Goal: Task Accomplishment & Management: Manage account settings

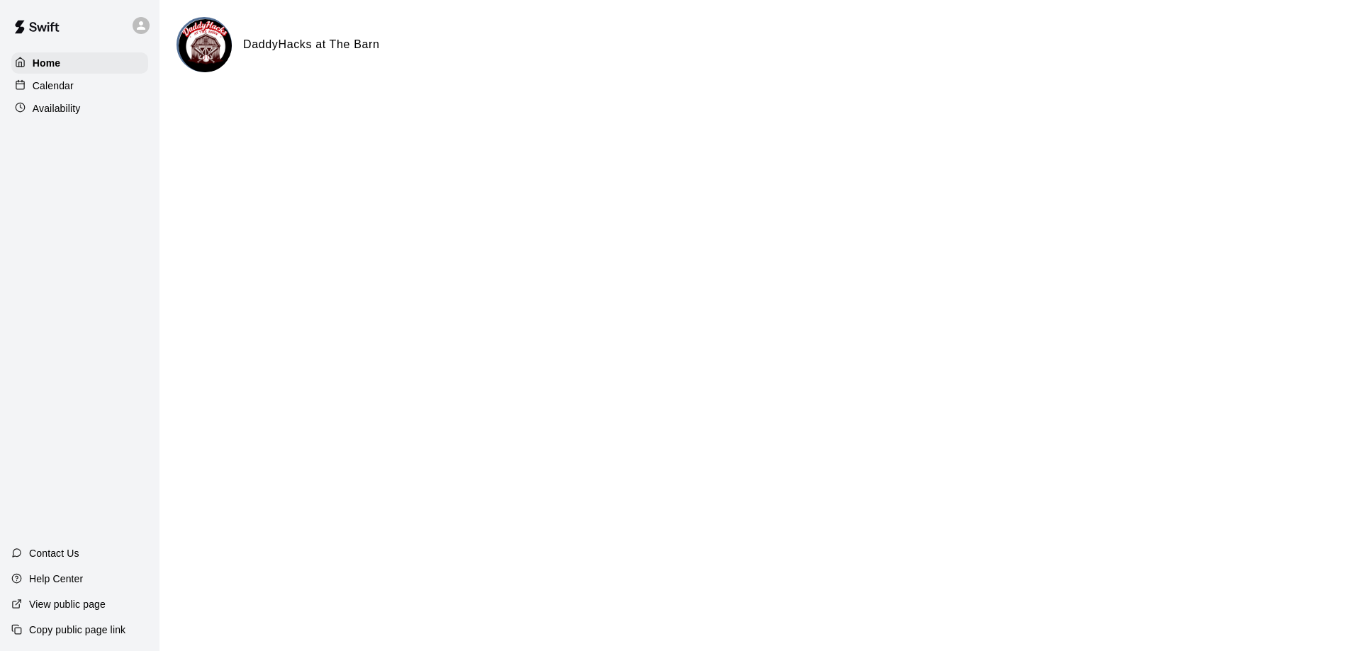
click at [60, 90] on p "Calendar" at bounding box center [53, 86] width 41 height 14
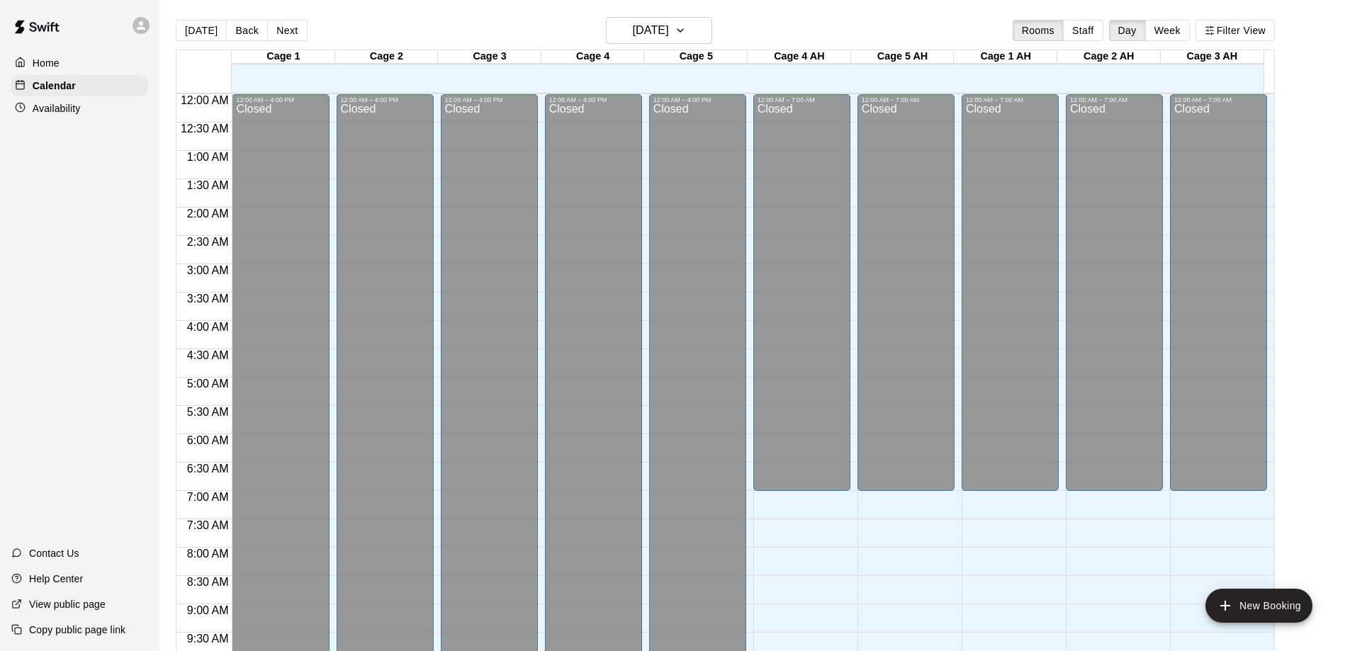
scroll to position [745, 0]
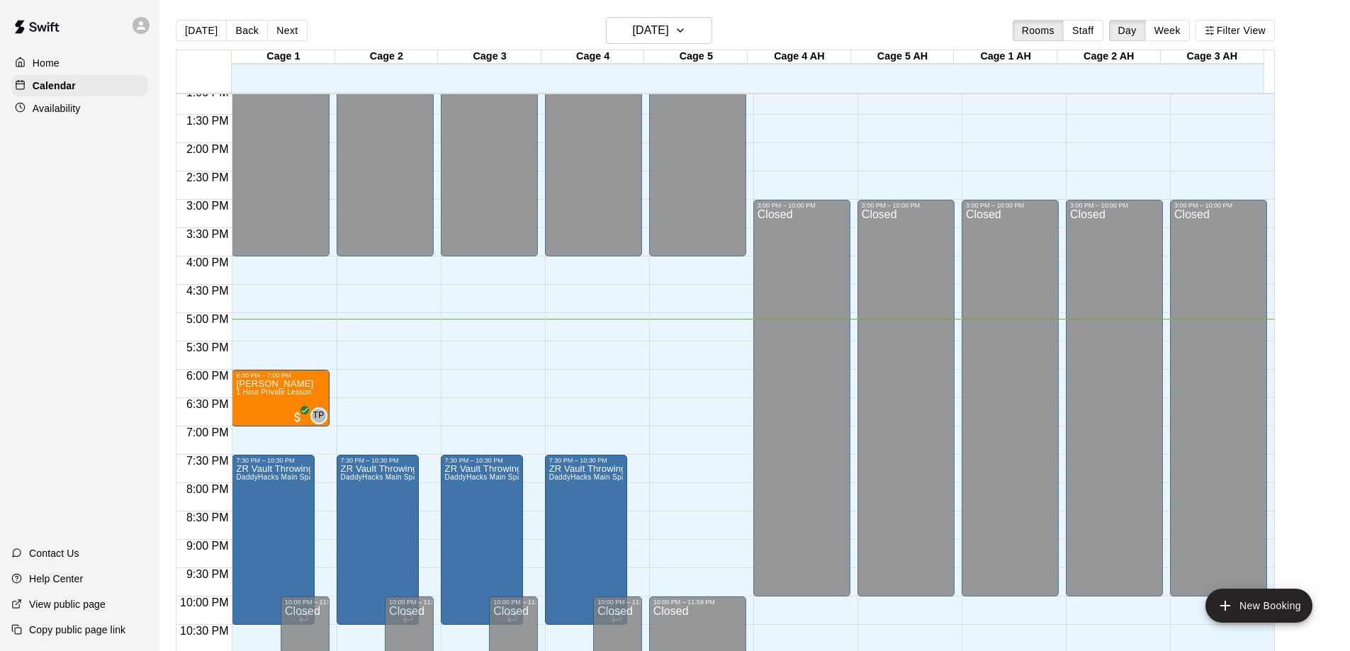
click at [271, 396] on span "1 Hour Private Lesson" at bounding box center [273, 392] width 75 height 8
click at [313, 410] on div "TP" at bounding box center [318, 416] width 17 height 17
click at [258, 379] on div "6:00 PM – 7:00 PM" at bounding box center [265, 375] width 58 height 7
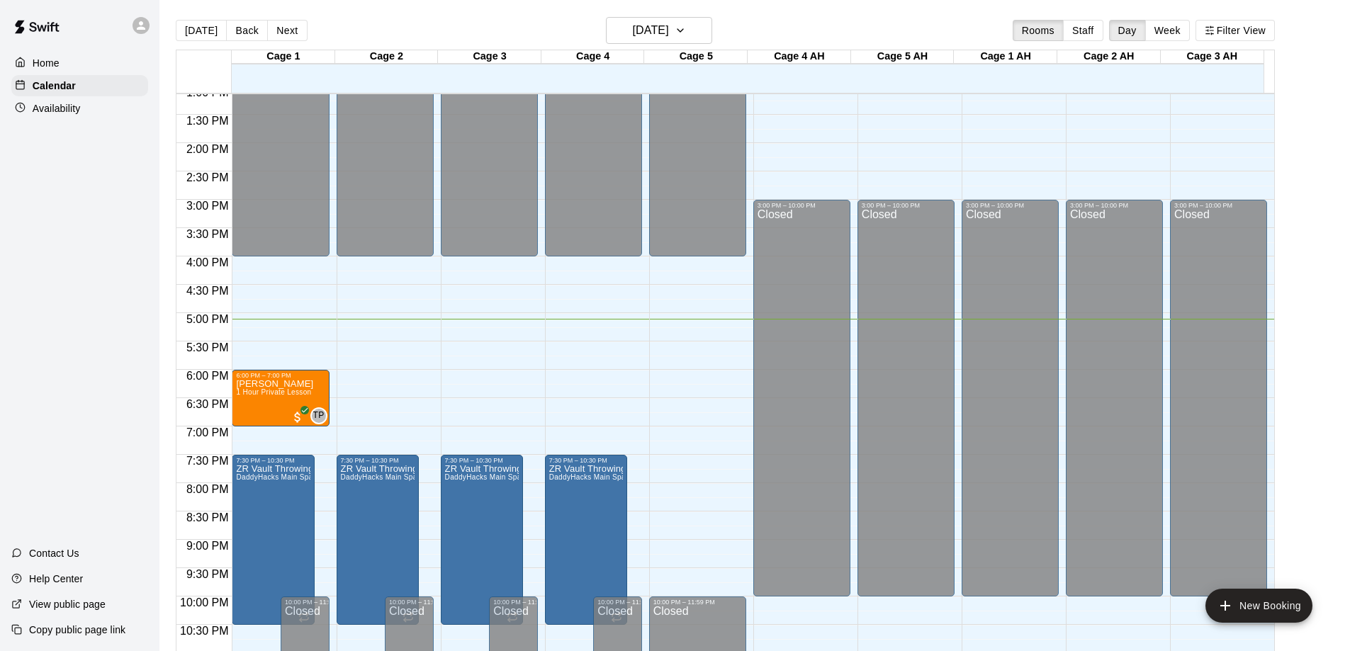
scroll to position [789, 0]
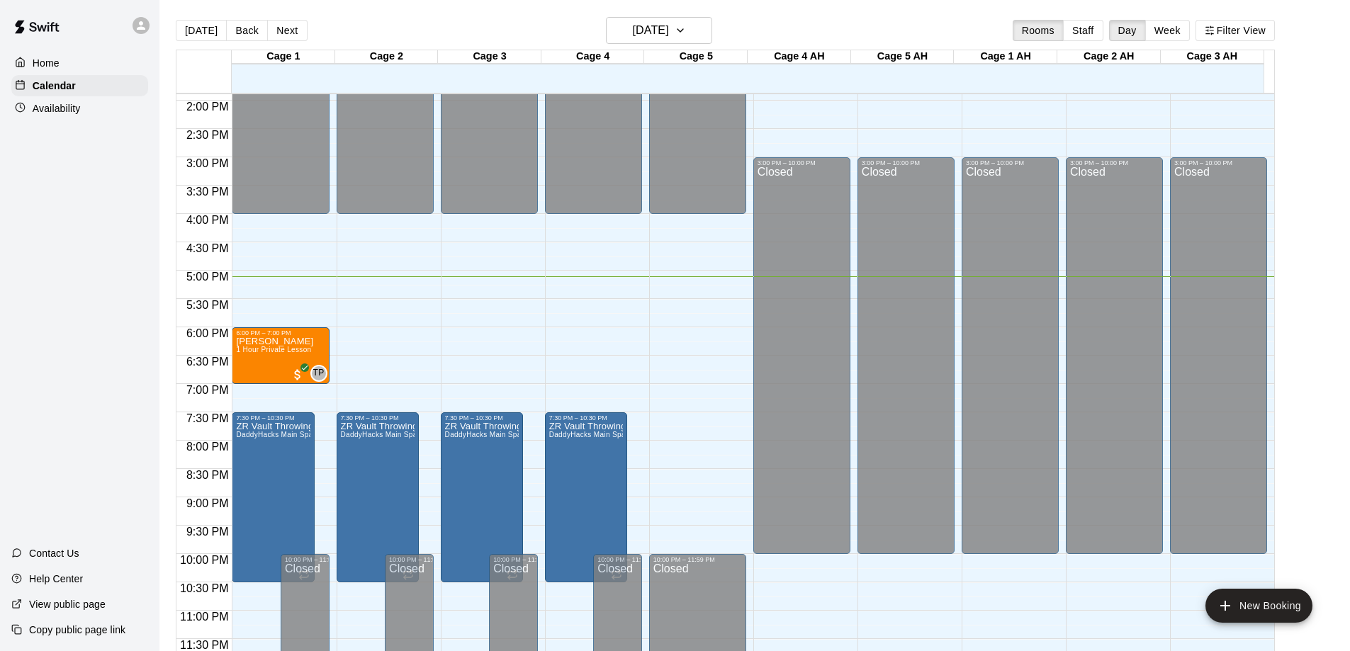
click at [272, 349] on span "1 Hour Private Lesson" at bounding box center [273, 350] width 75 height 8
click at [299, 373] on span "All customers have paid" at bounding box center [298, 375] width 14 height 14
click at [277, 350] on span "1 Hour Private Lesson" at bounding box center [273, 350] width 75 height 8
click at [276, 349] on span "1 Hour Private Lesson" at bounding box center [273, 350] width 75 height 8
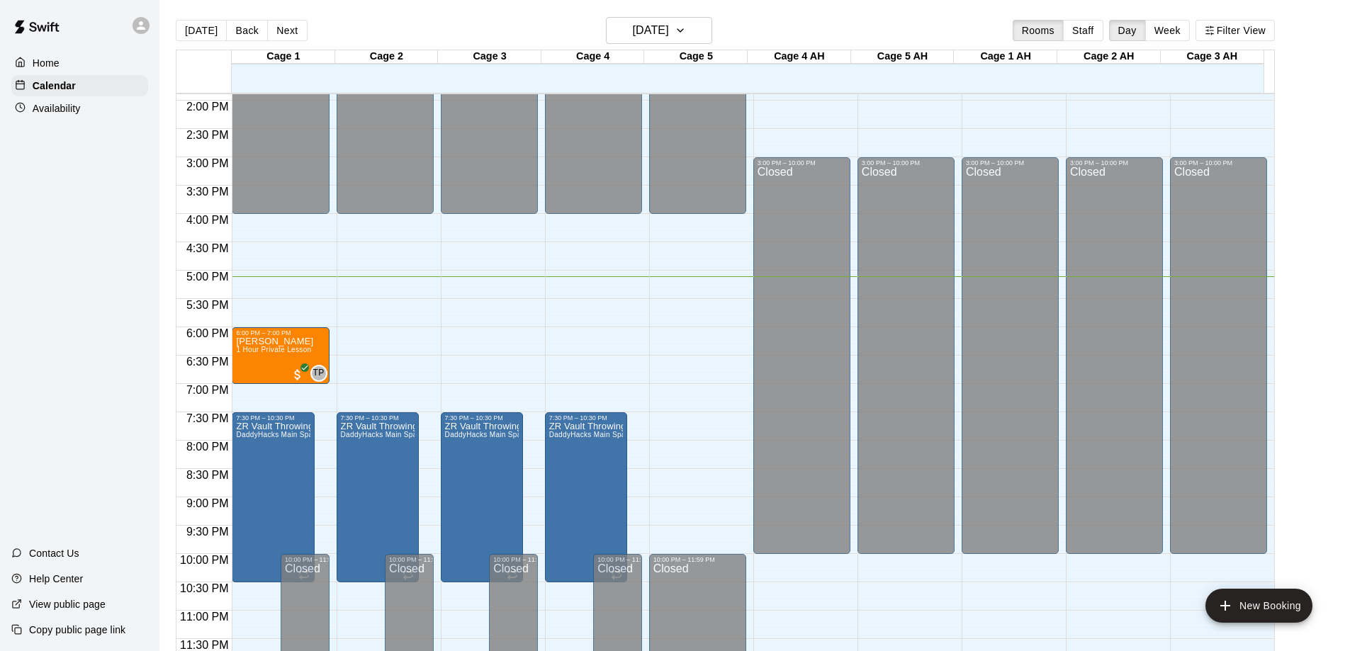
click at [276, 349] on span "1 Hour Private Lesson" at bounding box center [273, 350] width 75 height 8
click at [264, 361] on div "Lucas Yang 1 Hour Private Lesson" at bounding box center [274, 662] width 77 height 651
click at [261, 360] on div "Lucas Yang 1 Hour Private Lesson" at bounding box center [274, 662] width 77 height 651
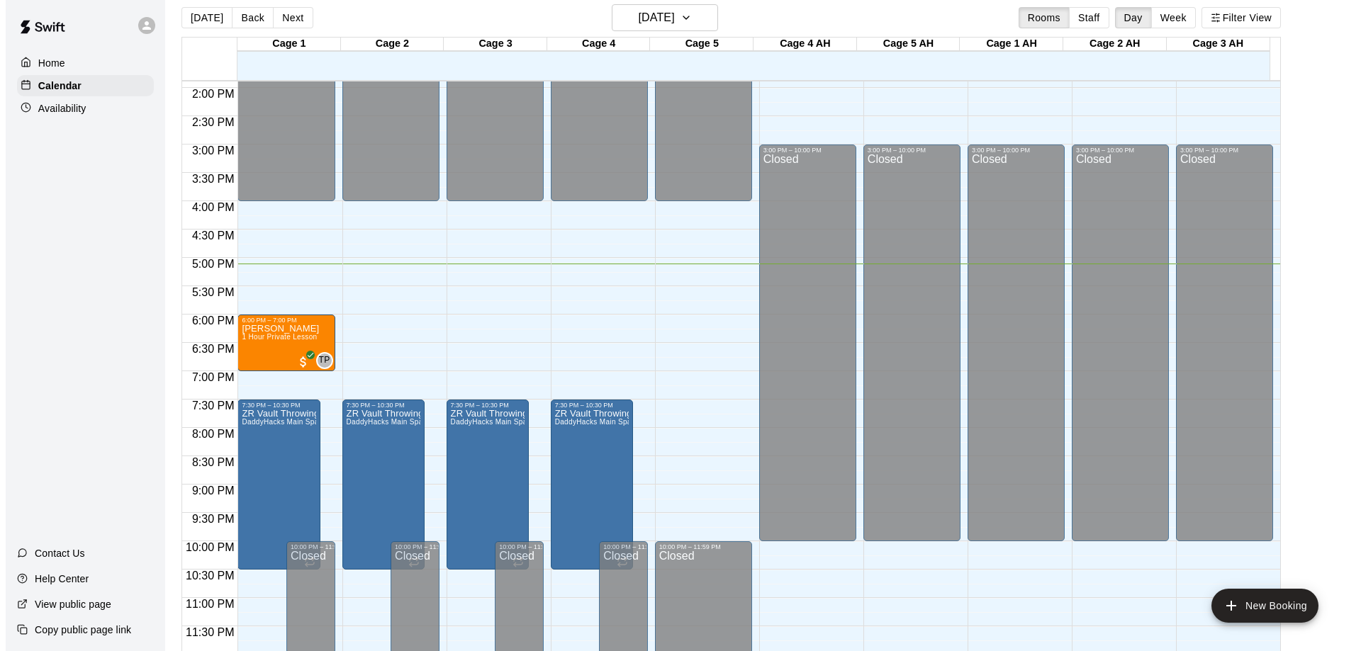
scroll to position [23, 0]
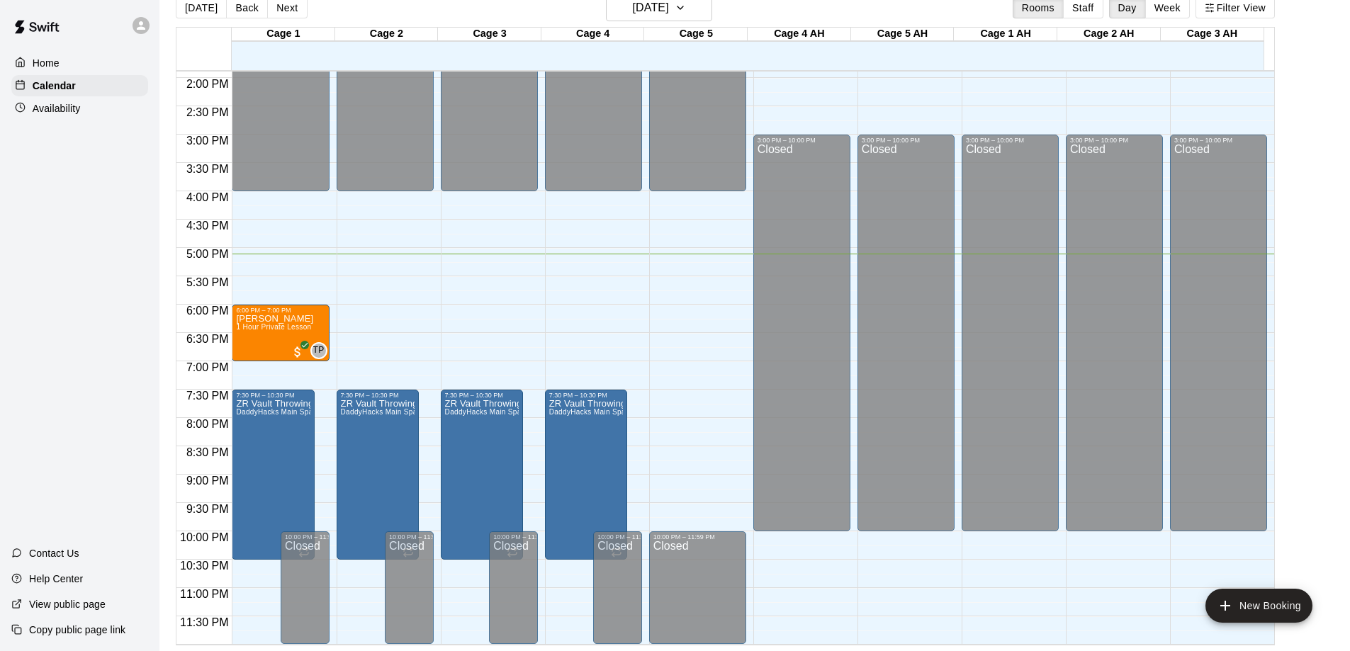
click at [318, 349] on span "TP" at bounding box center [318, 351] width 11 height 14
drag, startPoint x: 276, startPoint y: 328, endPoint x: 971, endPoint y: 100, distance: 731.3
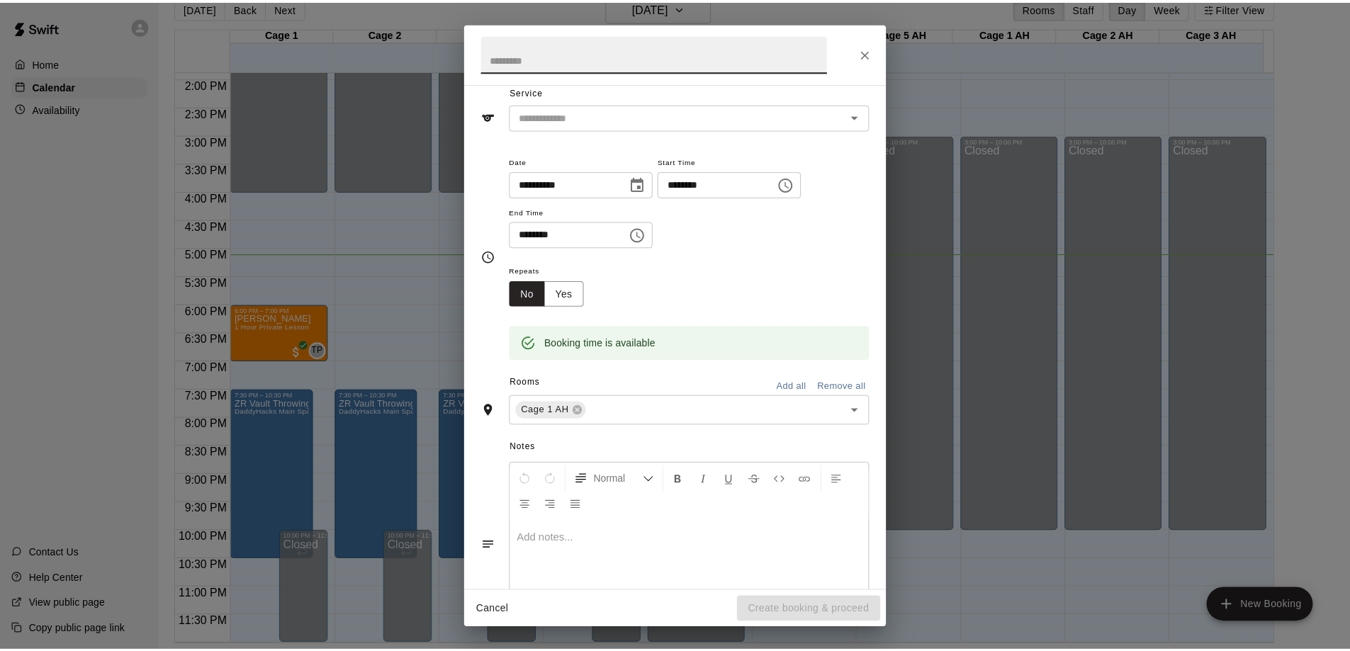
scroll to position [0, 0]
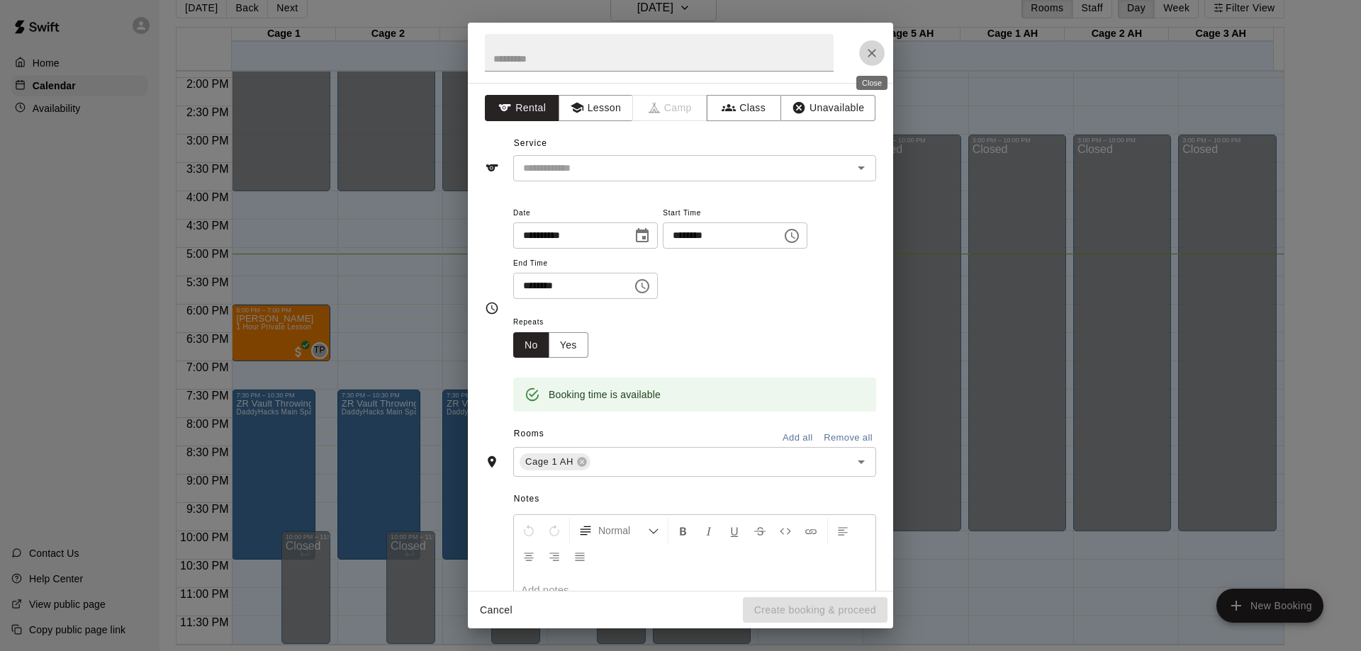
click at [876, 50] on icon "Close" at bounding box center [872, 53] width 14 height 14
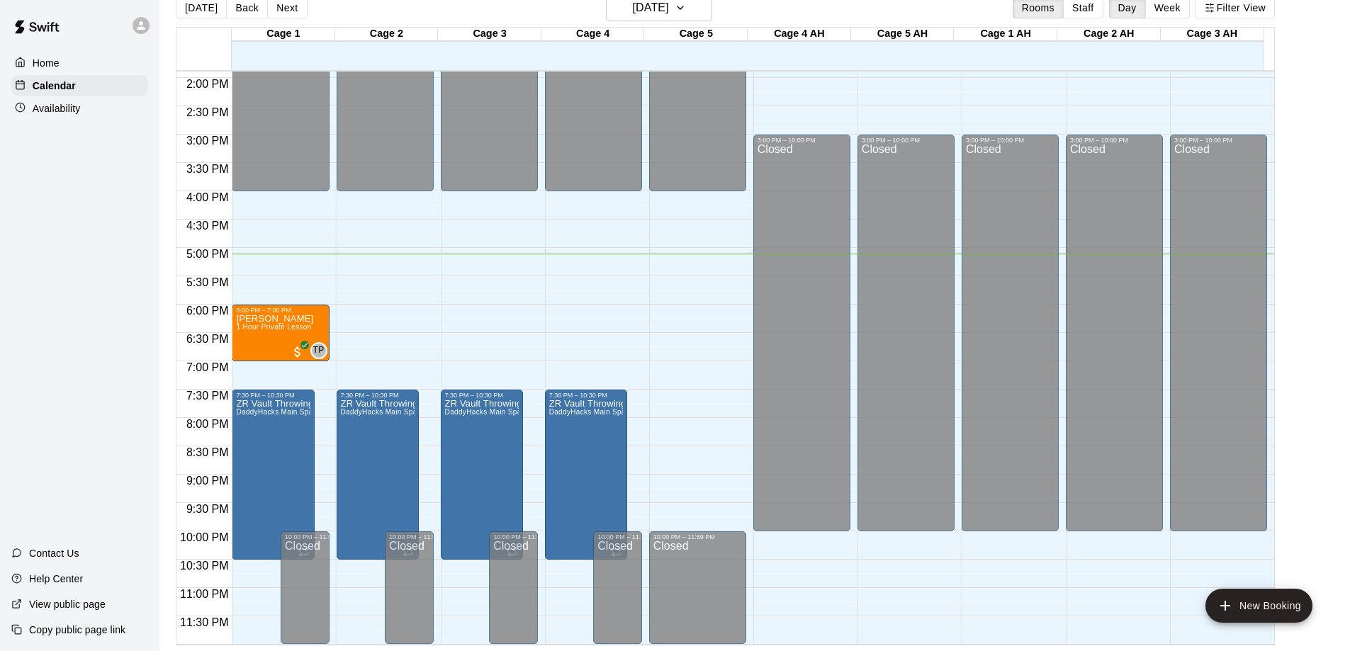
click at [276, 350] on div "Lucas Yang 1 Hour Private Lesson" at bounding box center [274, 639] width 77 height 651
click at [295, 351] on span "All customers have paid" at bounding box center [298, 352] width 14 height 14
drag, startPoint x: 295, startPoint y: 351, endPoint x: 69, endPoint y: 111, distance: 329.5
click at [69, 111] on p "Availability" at bounding box center [57, 108] width 48 height 14
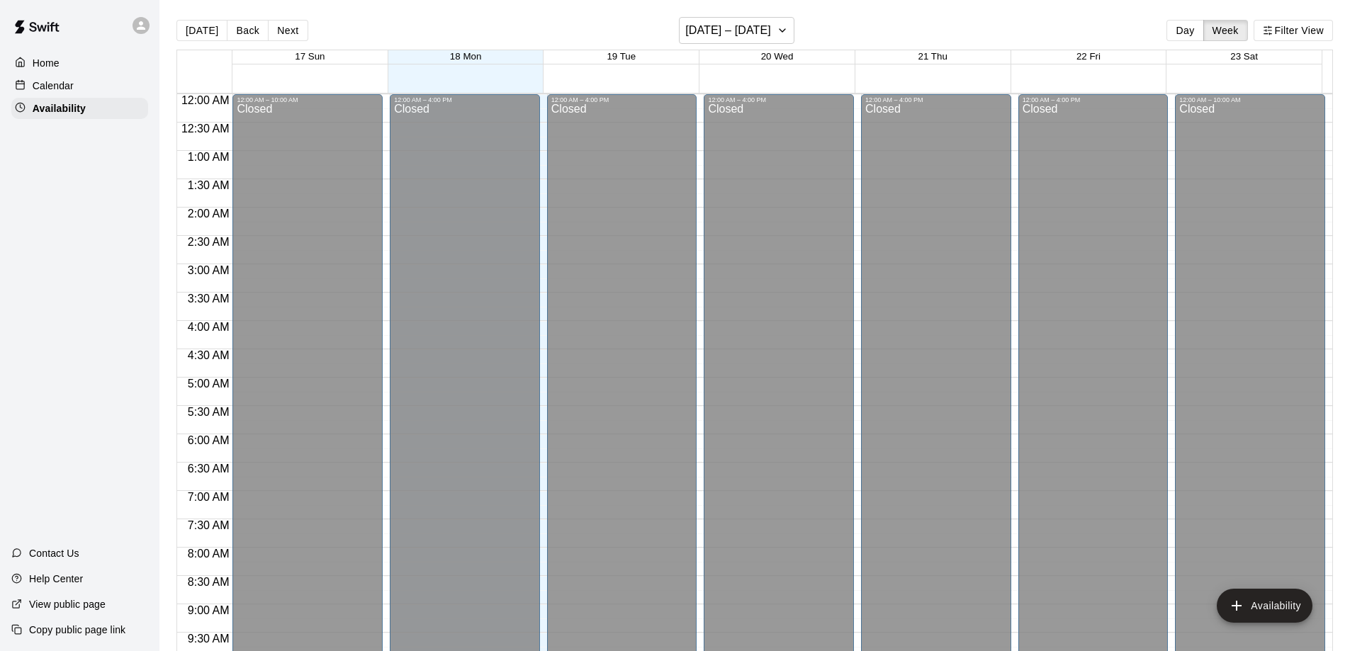
scroll to position [788, 0]
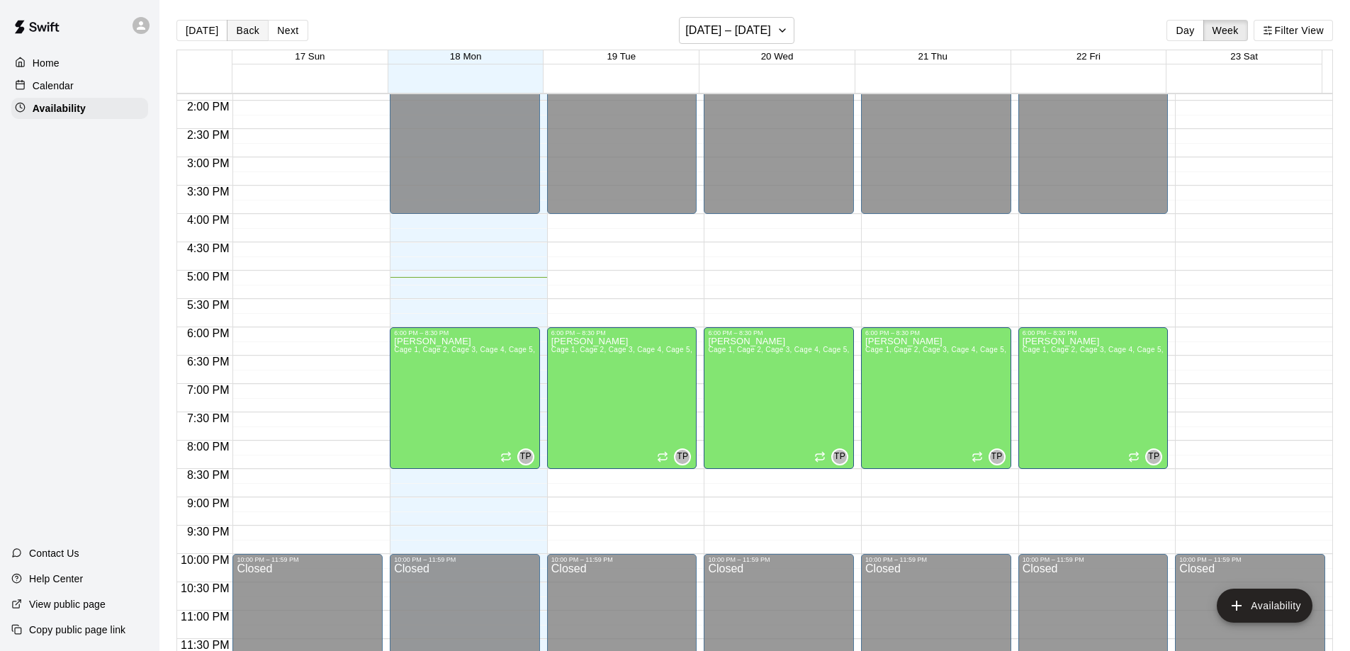
click at [240, 35] on button "Back" at bounding box center [248, 30] width 42 height 21
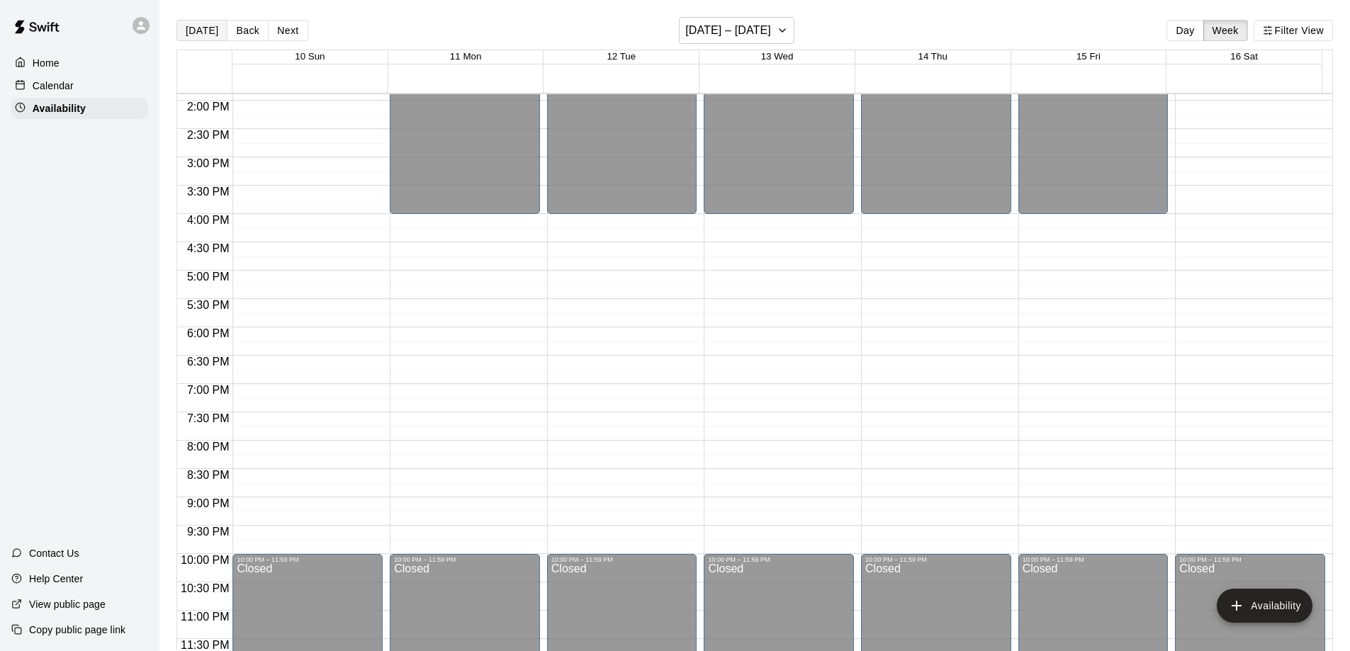
click at [205, 30] on button "[DATE]" at bounding box center [202, 30] width 51 height 21
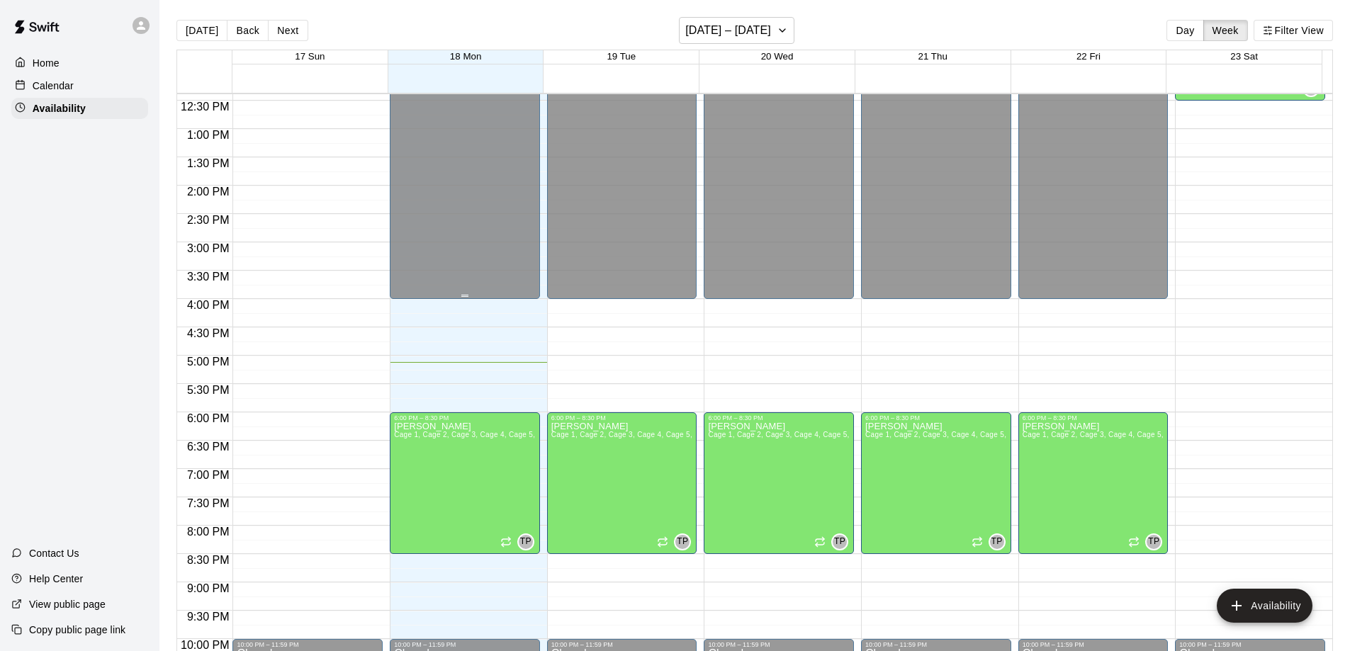
scroll to position [576, 0]
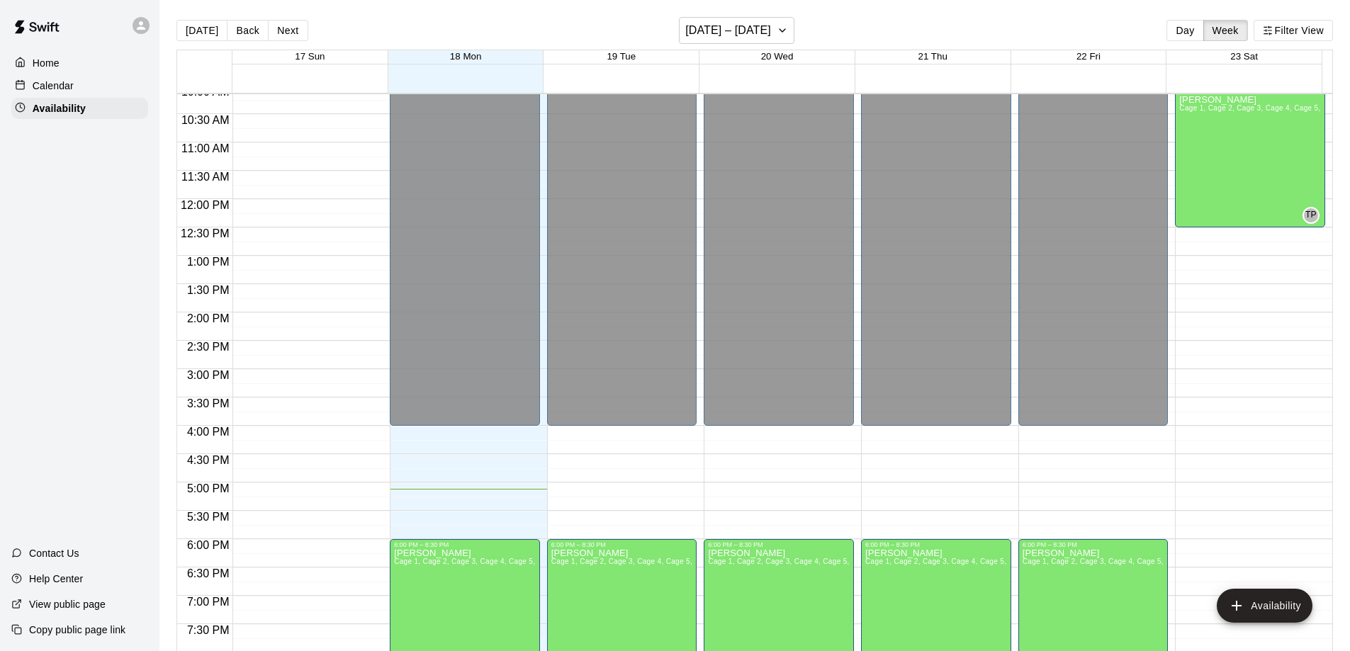
click at [62, 86] on p "Calendar" at bounding box center [53, 86] width 41 height 14
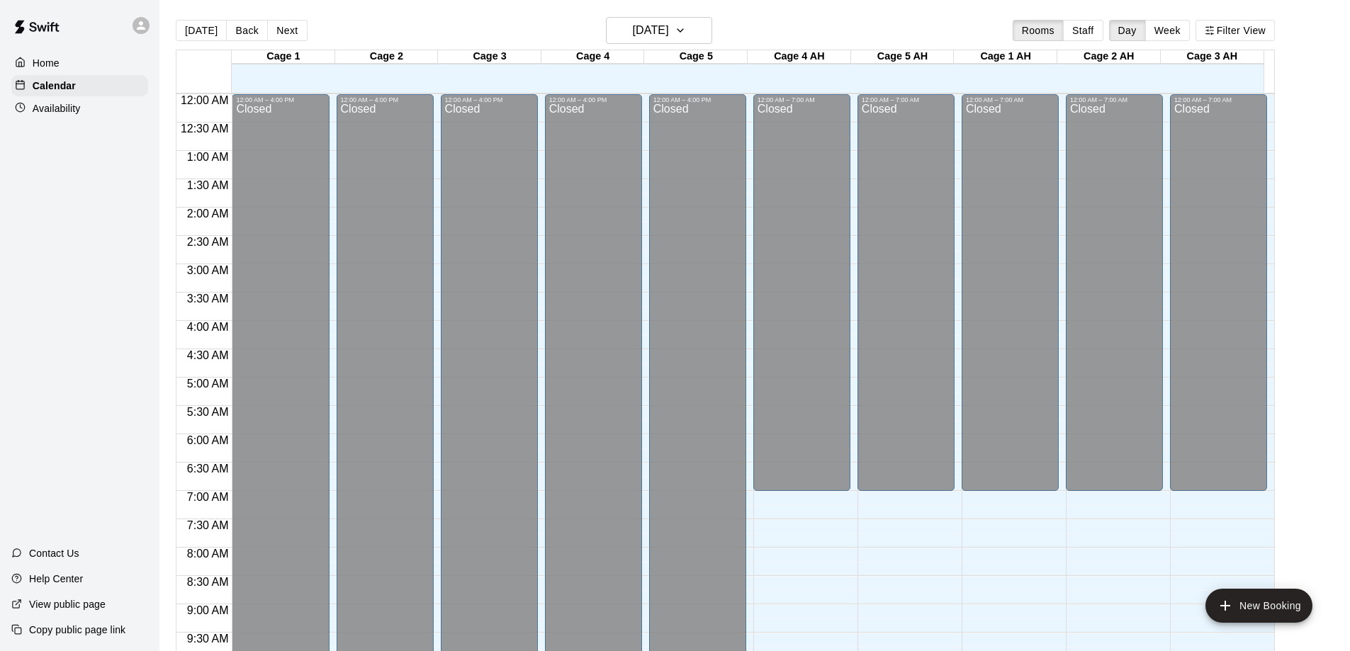
scroll to position [745, 0]
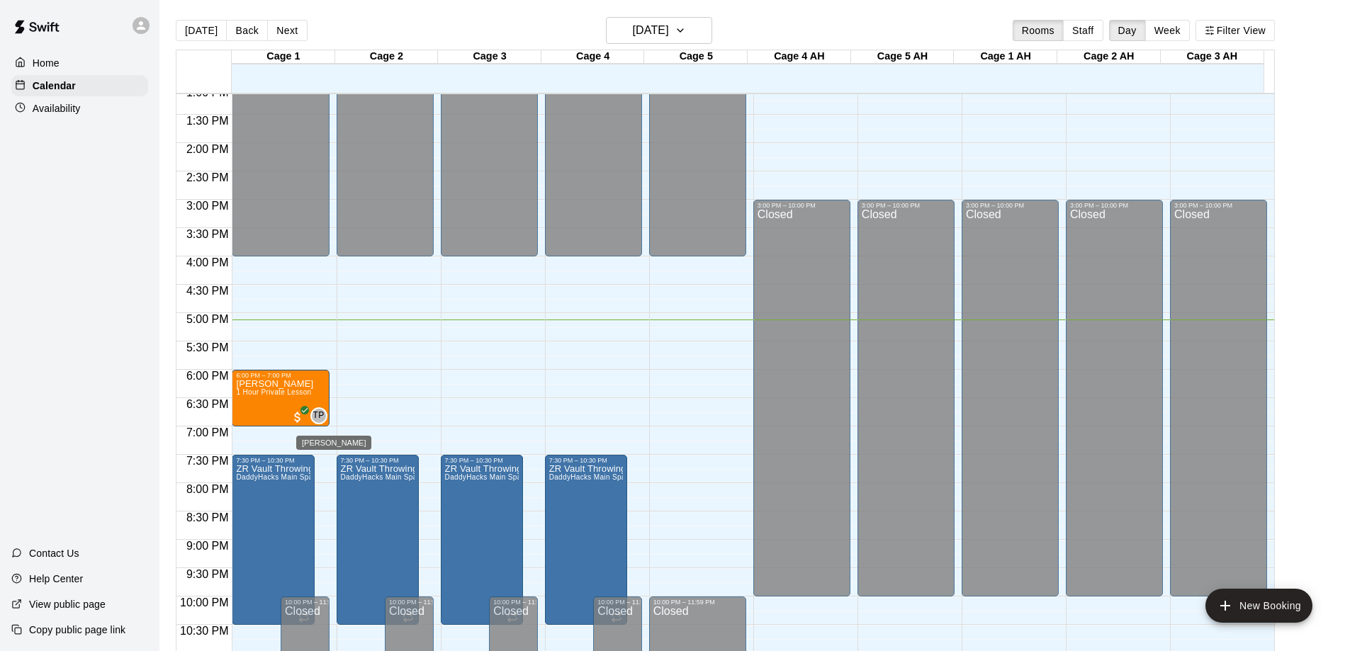
drag, startPoint x: 314, startPoint y: 415, endPoint x: 301, endPoint y: 409, distance: 14.9
click at [301, 409] on icon "All customers have paid" at bounding box center [305, 410] width 9 height 9
drag, startPoint x: 278, startPoint y: 391, endPoint x: 263, endPoint y: 387, distance: 15.5
click at [263, 384] on p "[PERSON_NAME]" at bounding box center [274, 384] width 77 height 0
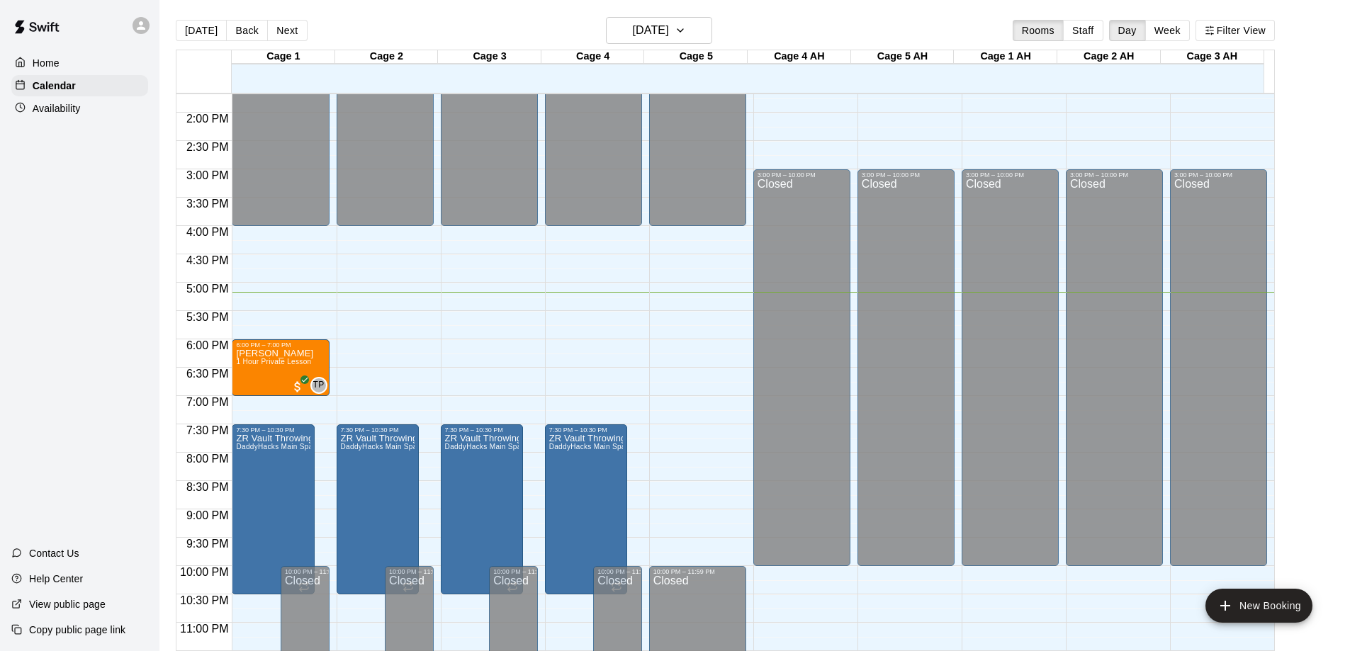
scroll to position [789, 0]
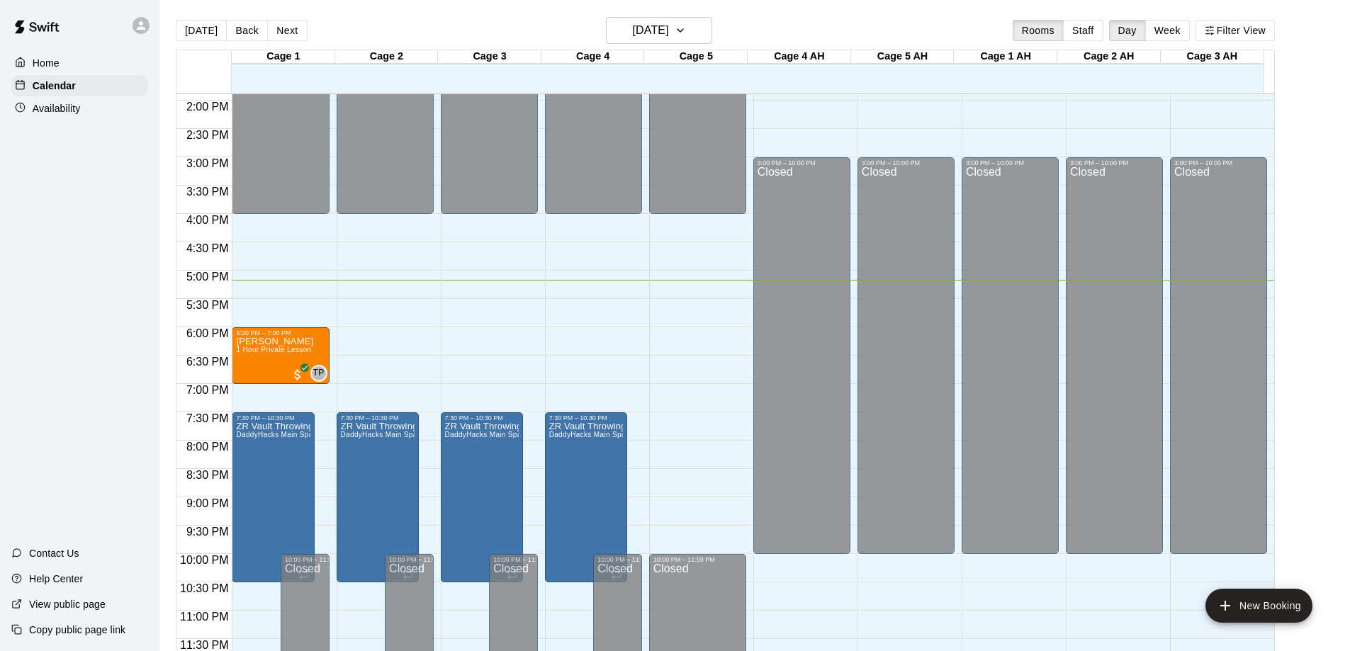
click at [69, 106] on p "Availability" at bounding box center [57, 108] width 48 height 14
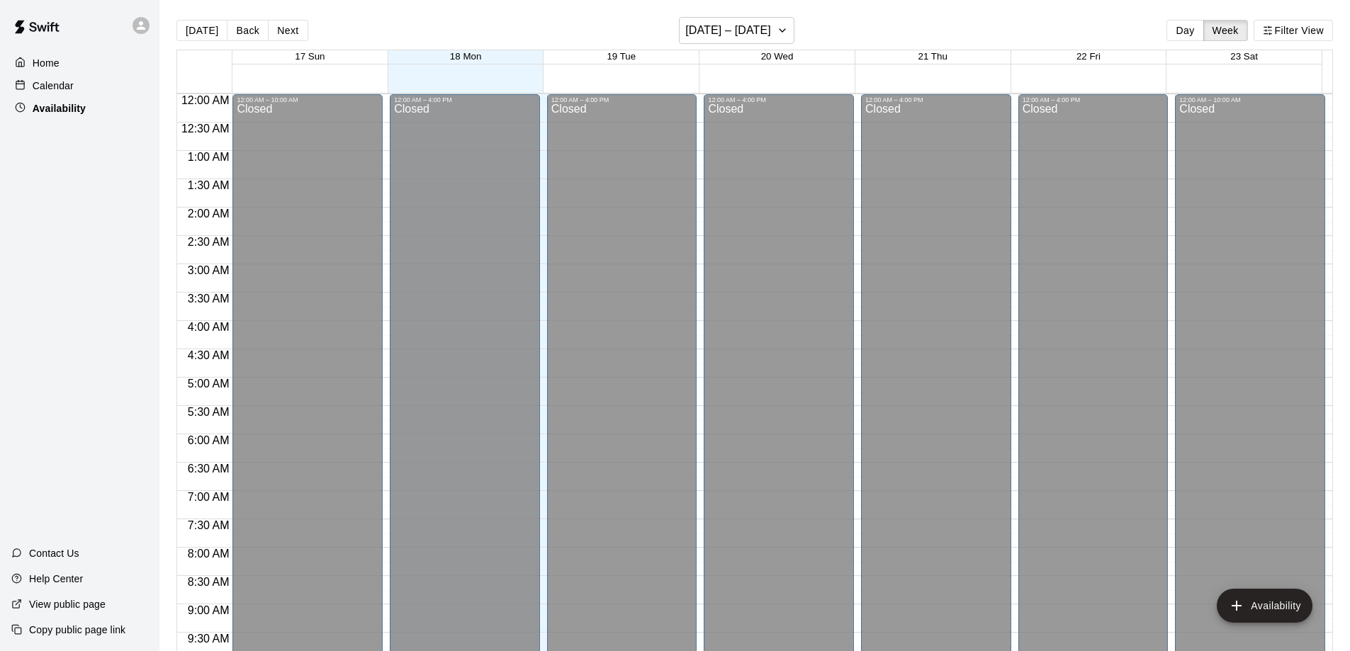
scroll to position [788, 0]
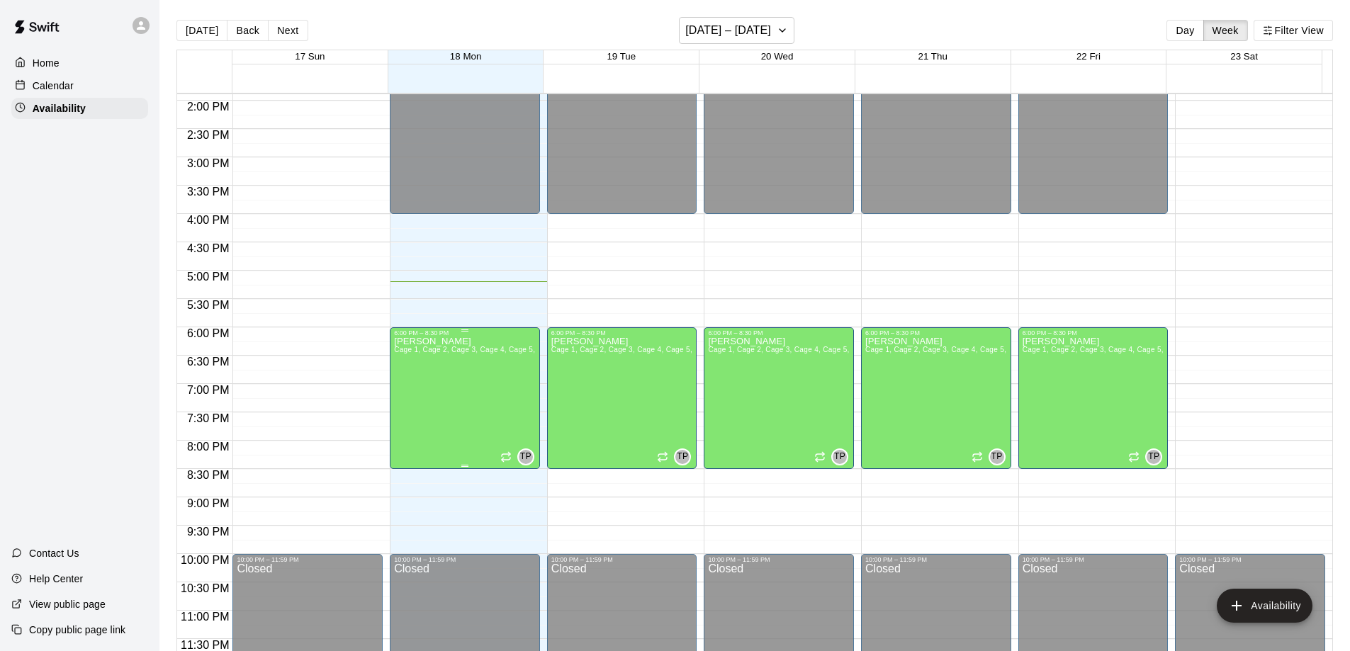
click at [466, 332] on div "6:00 PM – 8:30 PM" at bounding box center [465, 333] width 142 height 7
click at [455, 335] on div "6:00 PM – 8:30 PM" at bounding box center [465, 333] width 142 height 7
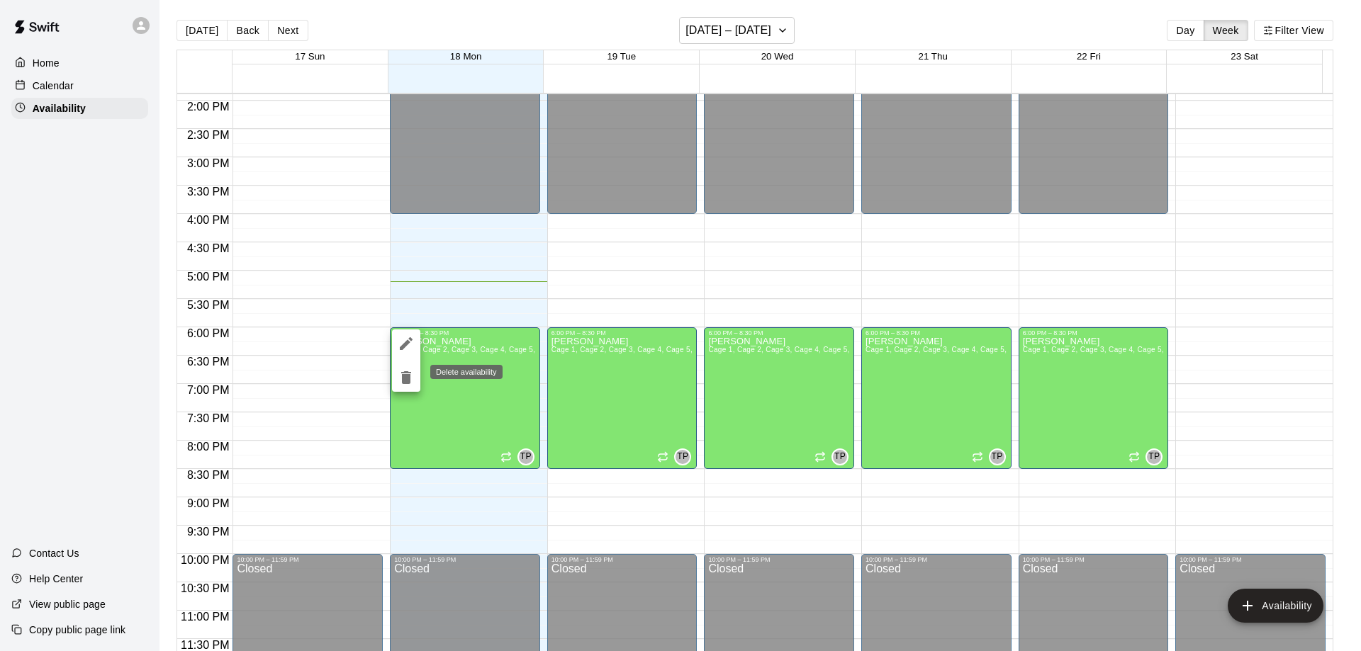
click at [405, 376] on icon "delete" at bounding box center [406, 377] width 10 height 13
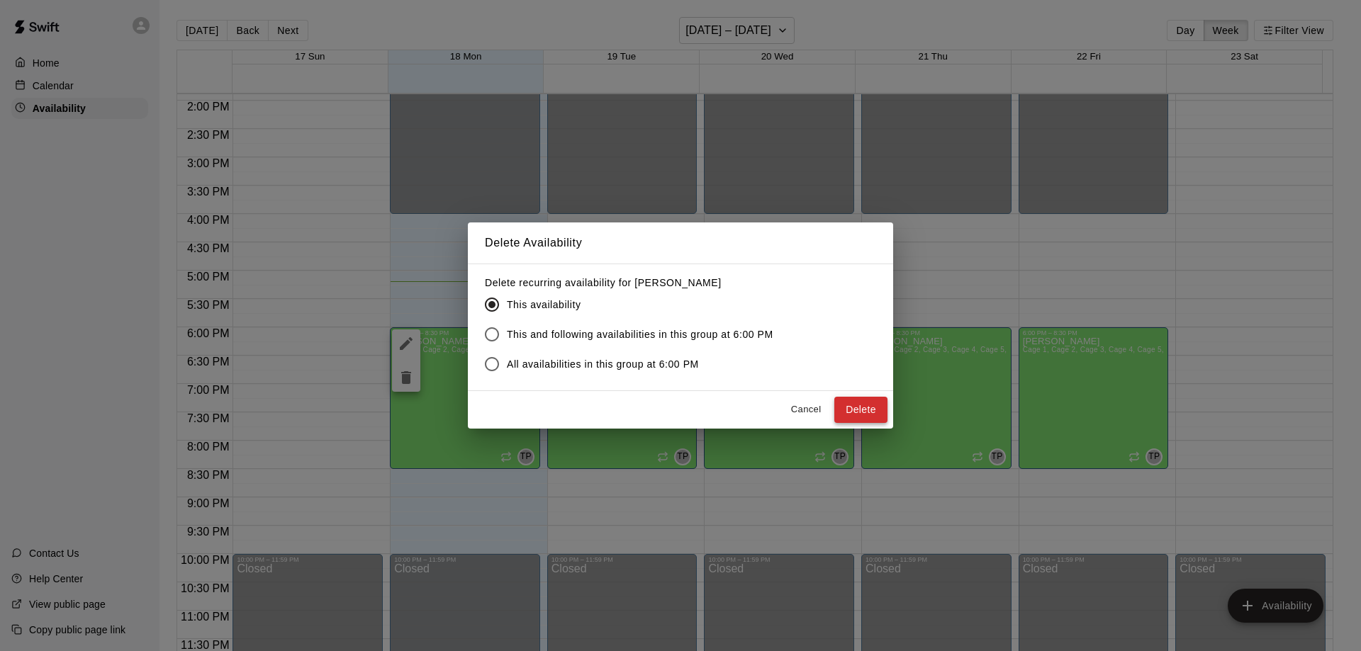
click at [873, 407] on button "Delete" at bounding box center [860, 410] width 53 height 26
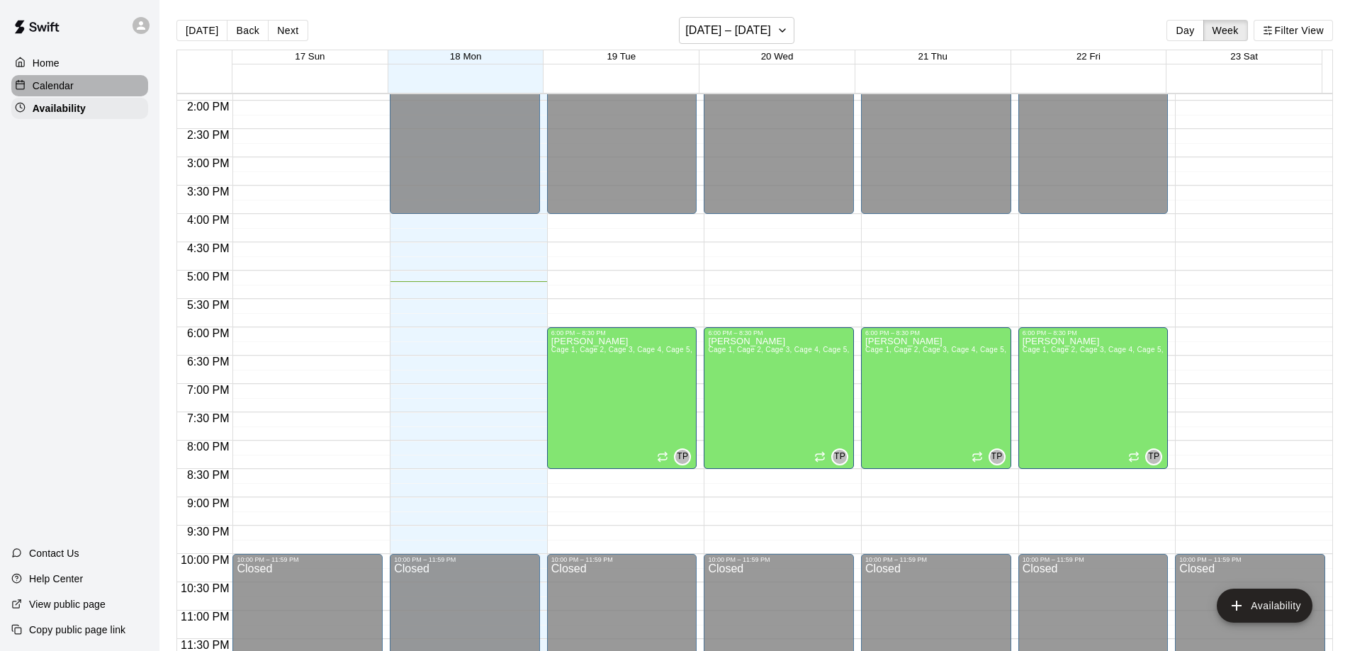
click at [65, 88] on p "Calendar" at bounding box center [53, 86] width 41 height 14
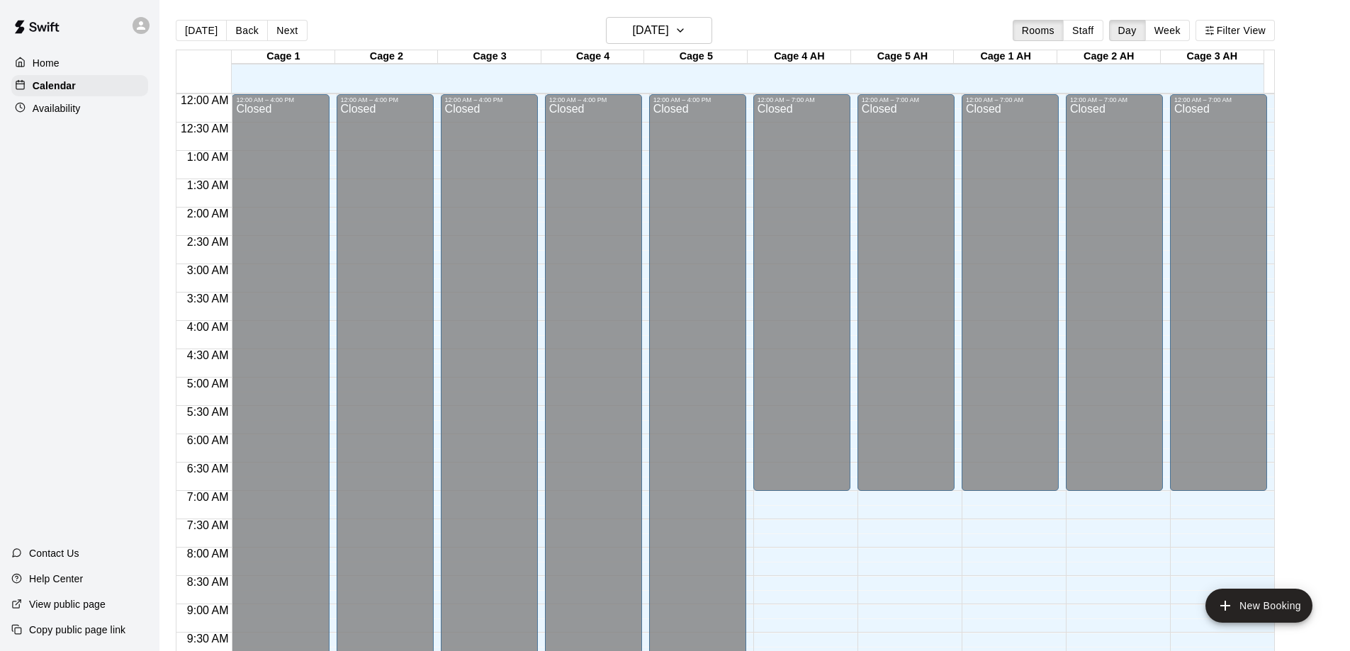
scroll to position [745, 0]
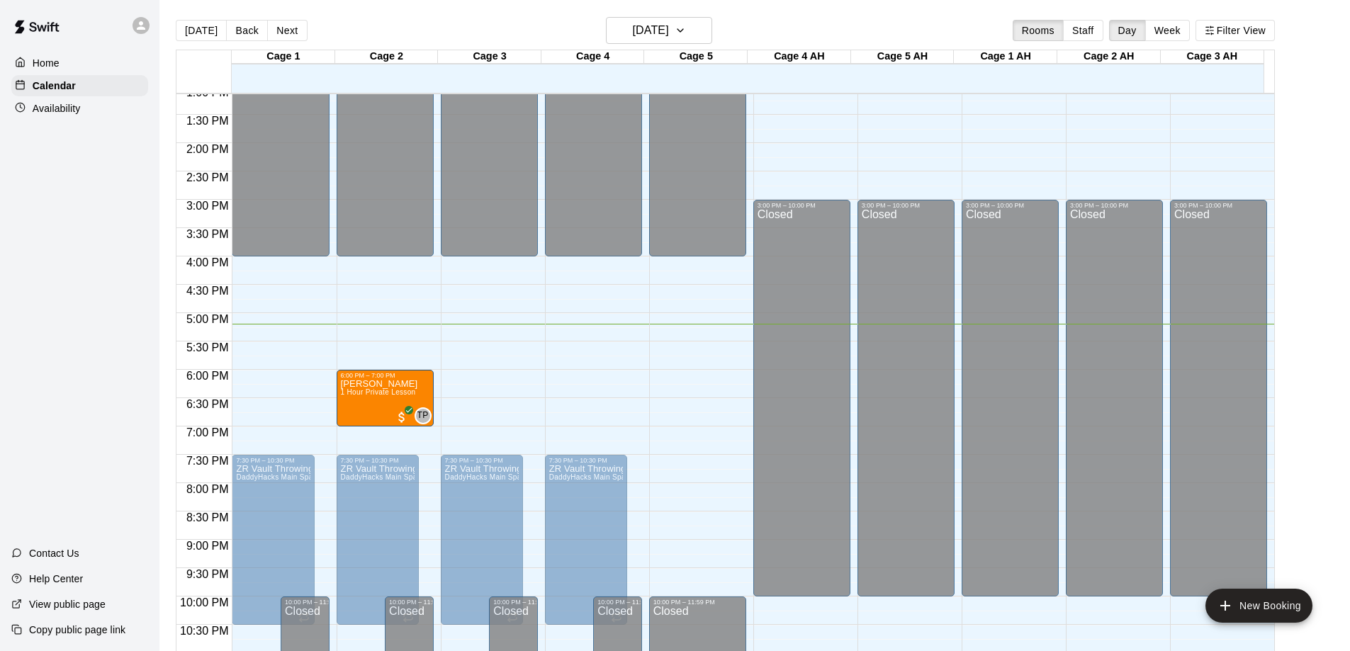
drag, startPoint x: 262, startPoint y: 397, endPoint x: 397, endPoint y: 398, distance: 134.7
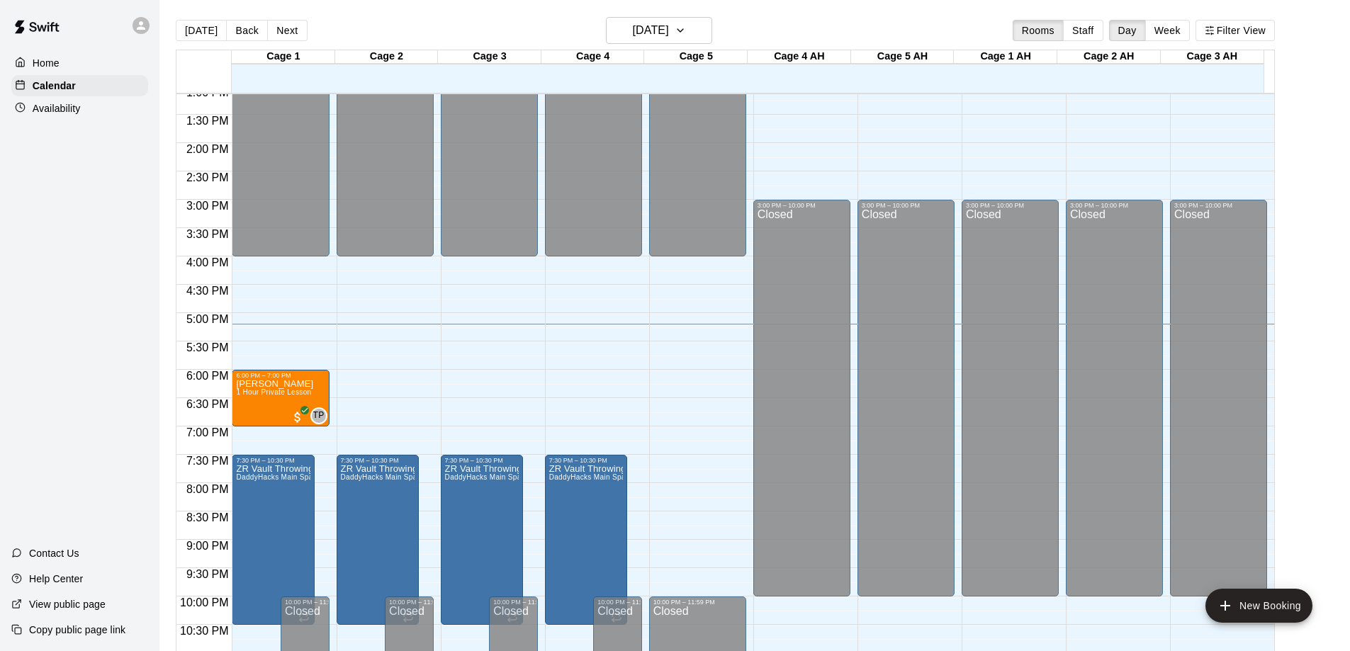
drag, startPoint x: 276, startPoint y: 388, endPoint x: 301, endPoint y: 399, distance: 27.9
click at [271, 395] on span "1 Hour Private Lesson" at bounding box center [273, 392] width 75 height 8
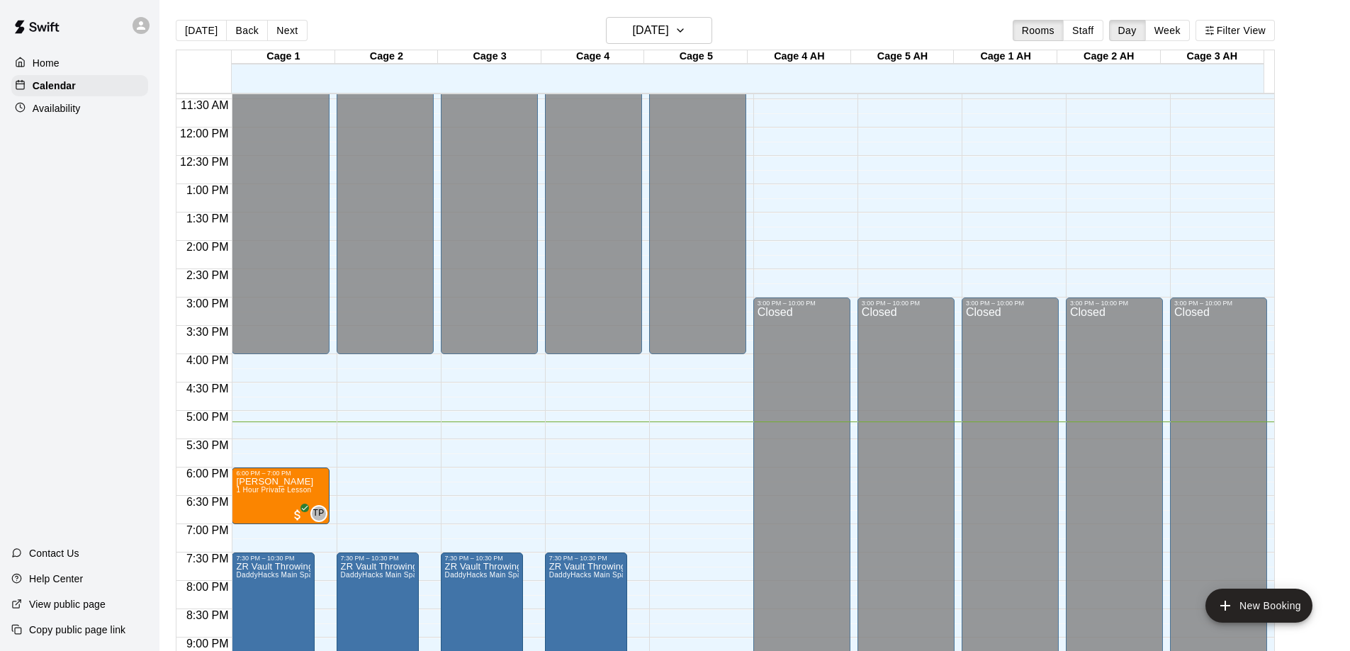
scroll to position [789, 0]
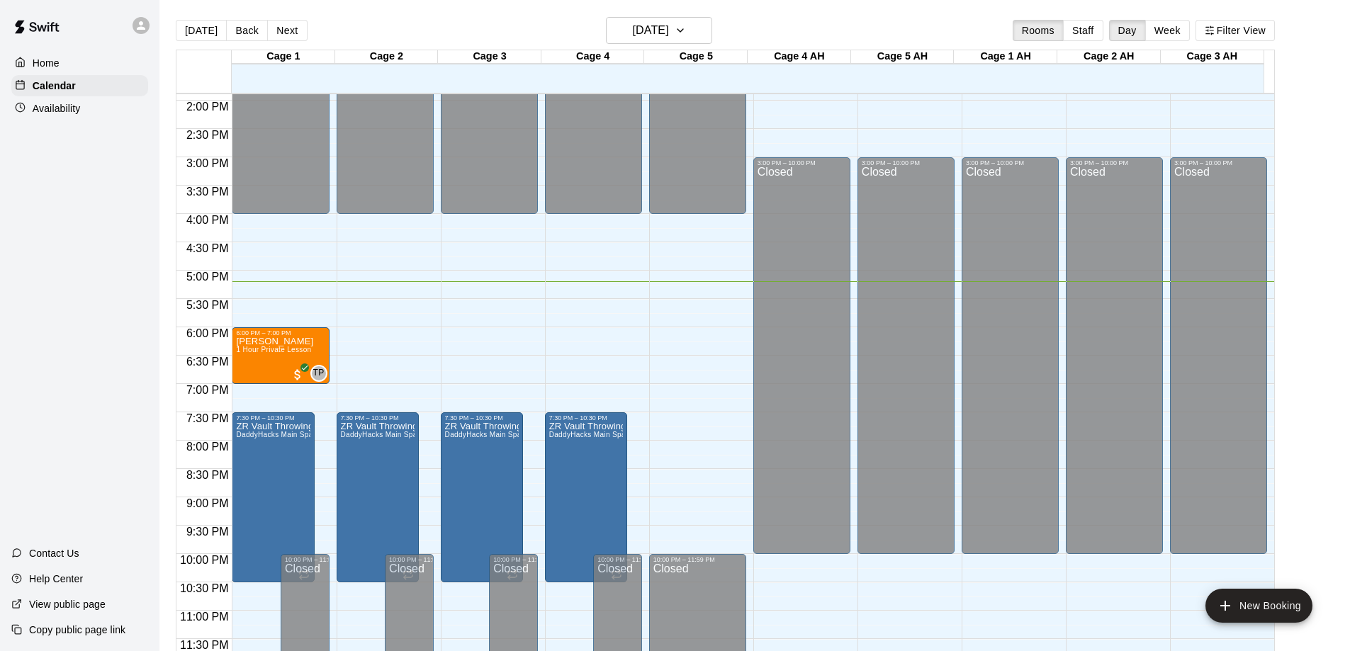
click at [47, 57] on p "Home" at bounding box center [46, 63] width 27 height 14
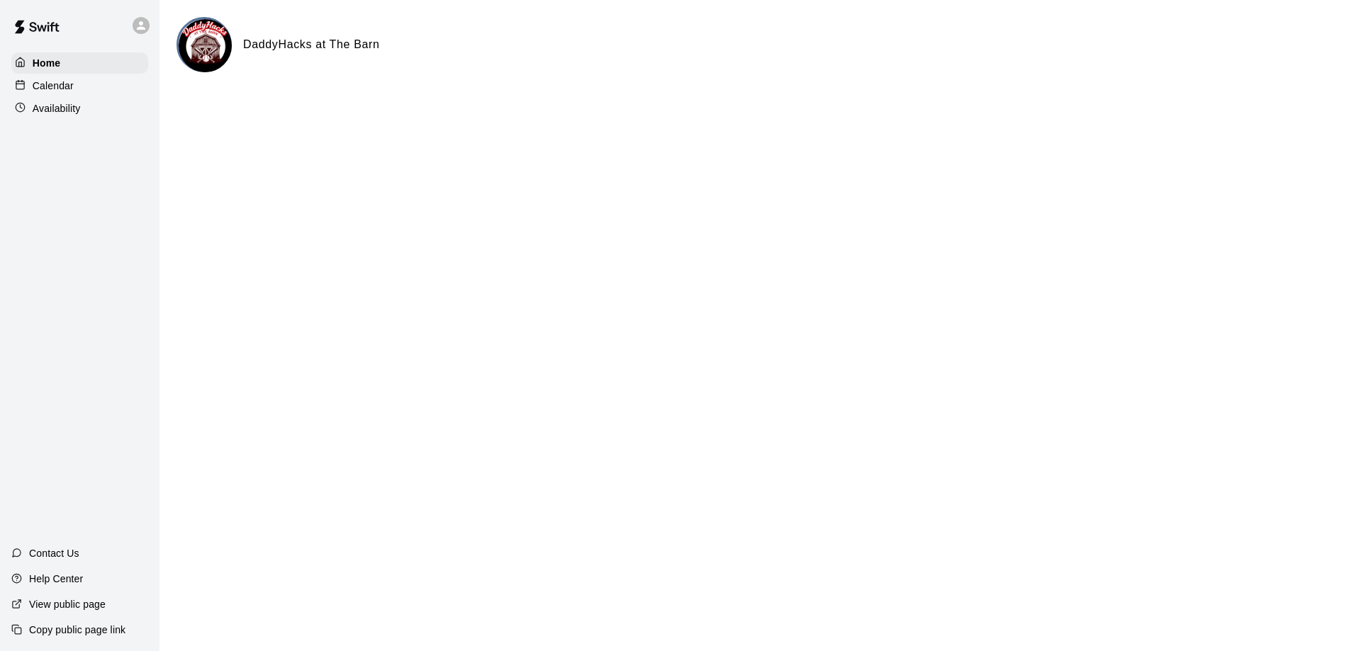
click at [54, 87] on p "Calendar" at bounding box center [53, 86] width 41 height 14
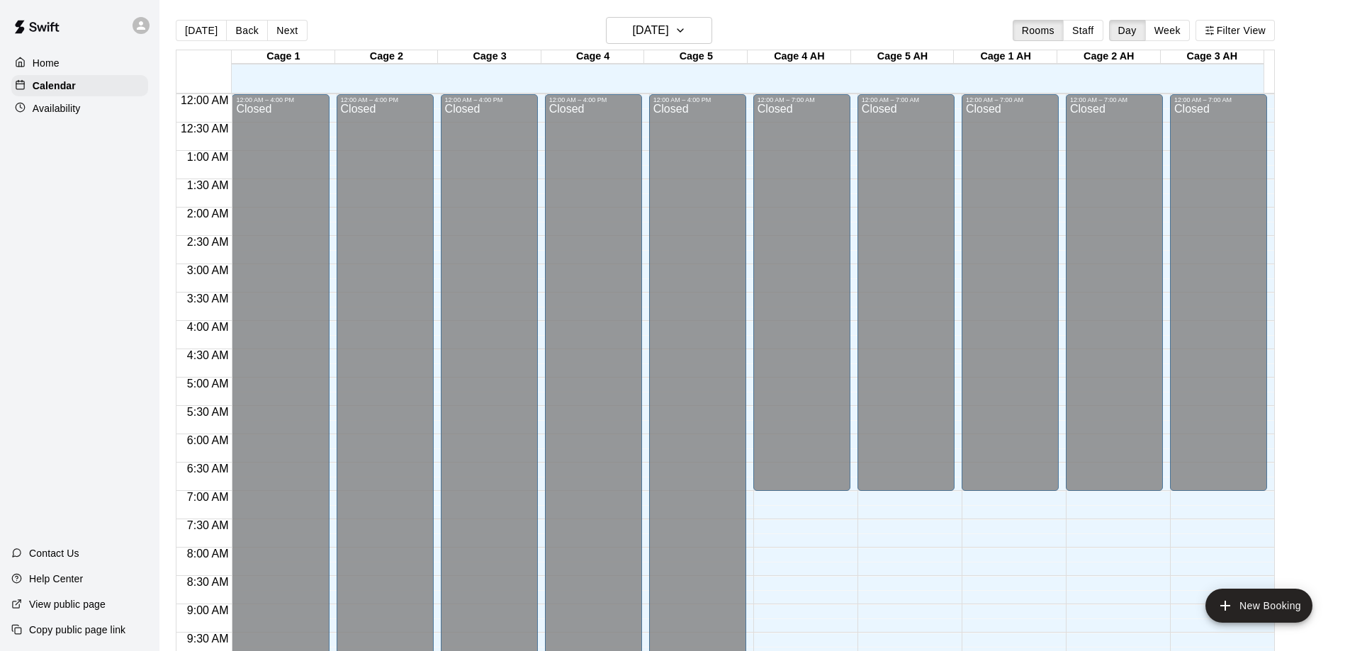
scroll to position [745, 0]
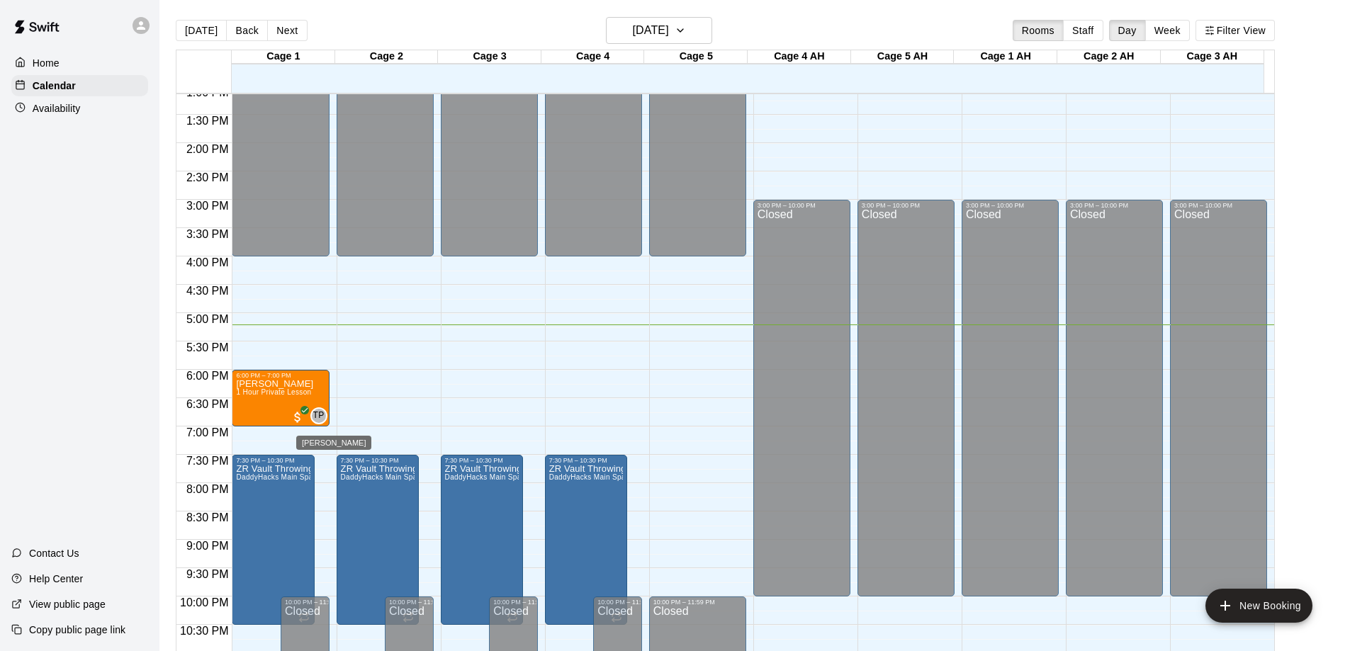
drag, startPoint x: 311, startPoint y: 419, endPoint x: 262, endPoint y: 301, distance: 127.7
click at [262, 301] on div "12:00 AM – 4:00 PM Closed 6:00 PM – 7:00 PM Lucas Yang 1 Hour Private Lesson TP…" at bounding box center [280, 29] width 97 height 1361
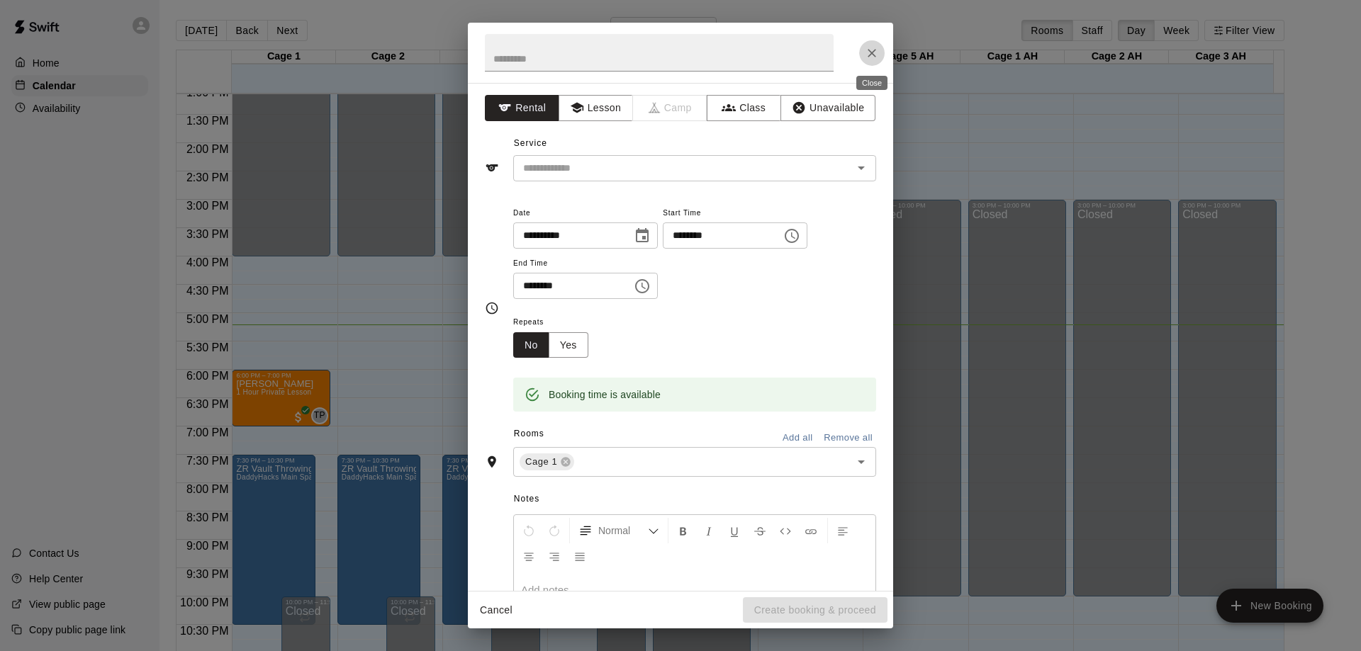
click at [877, 52] on icon "Close" at bounding box center [872, 53] width 14 height 14
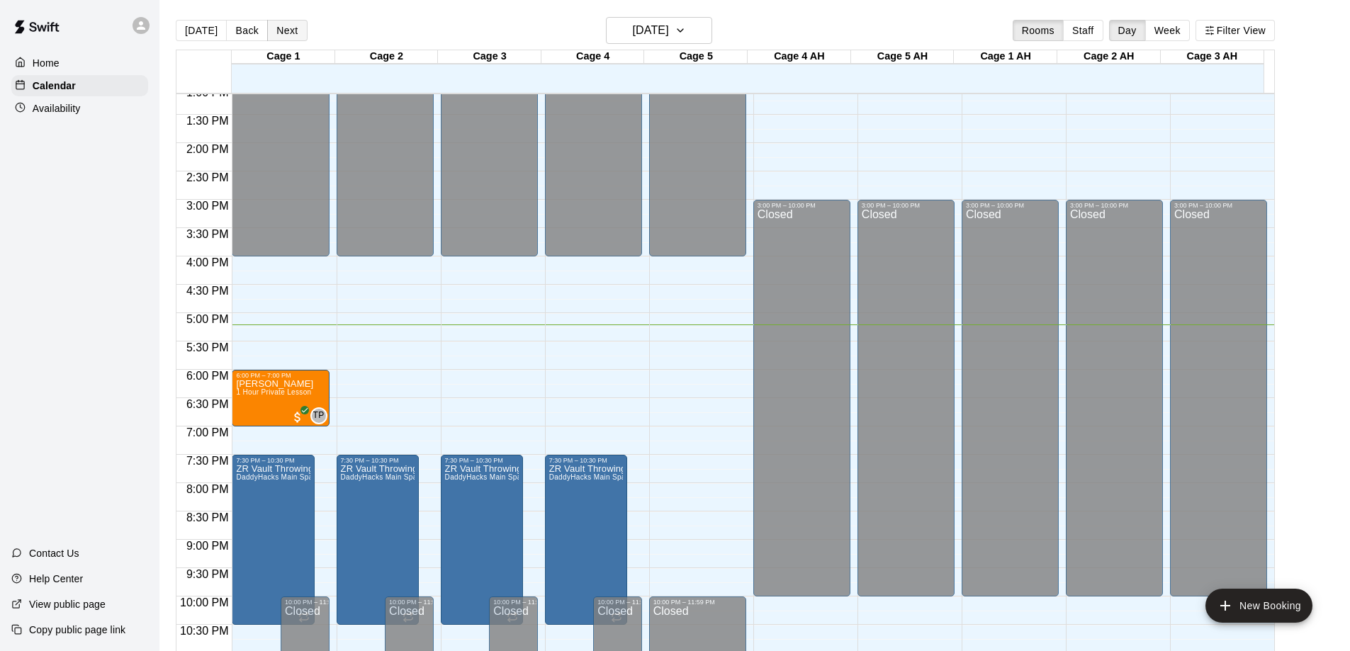
click at [285, 36] on button "Next" at bounding box center [287, 30] width 40 height 21
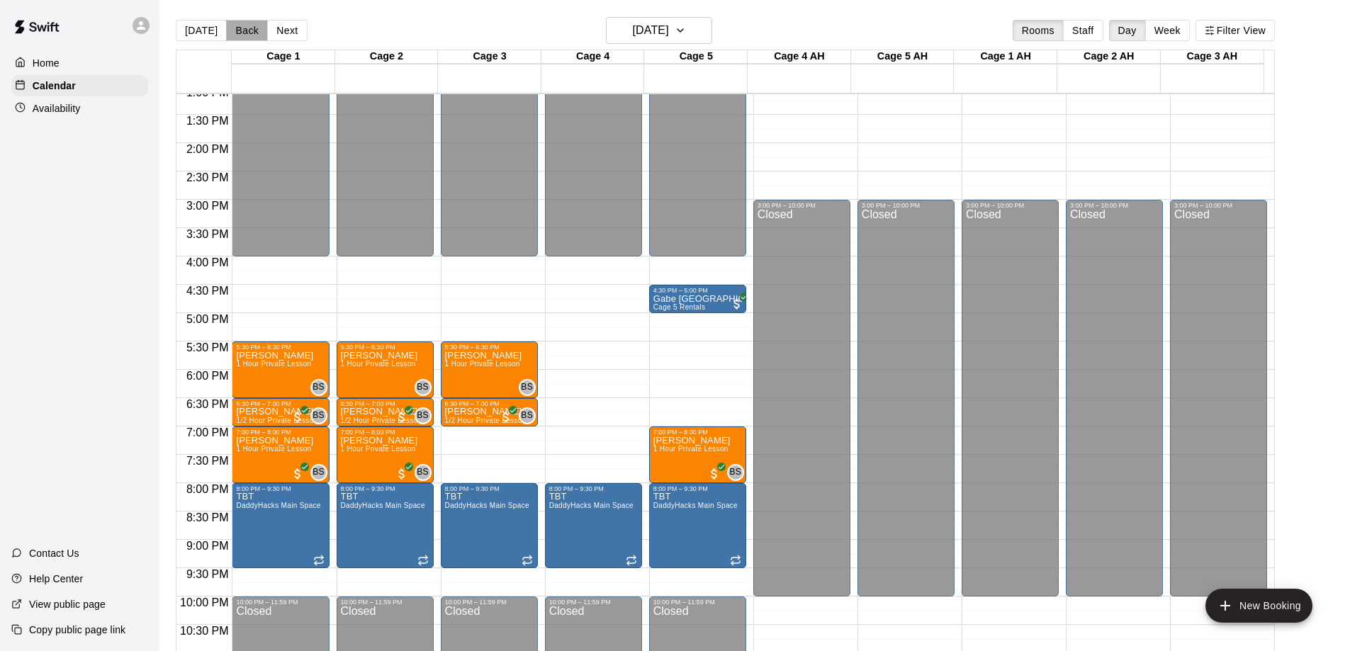
click at [243, 28] on button "Back" at bounding box center [247, 30] width 42 height 21
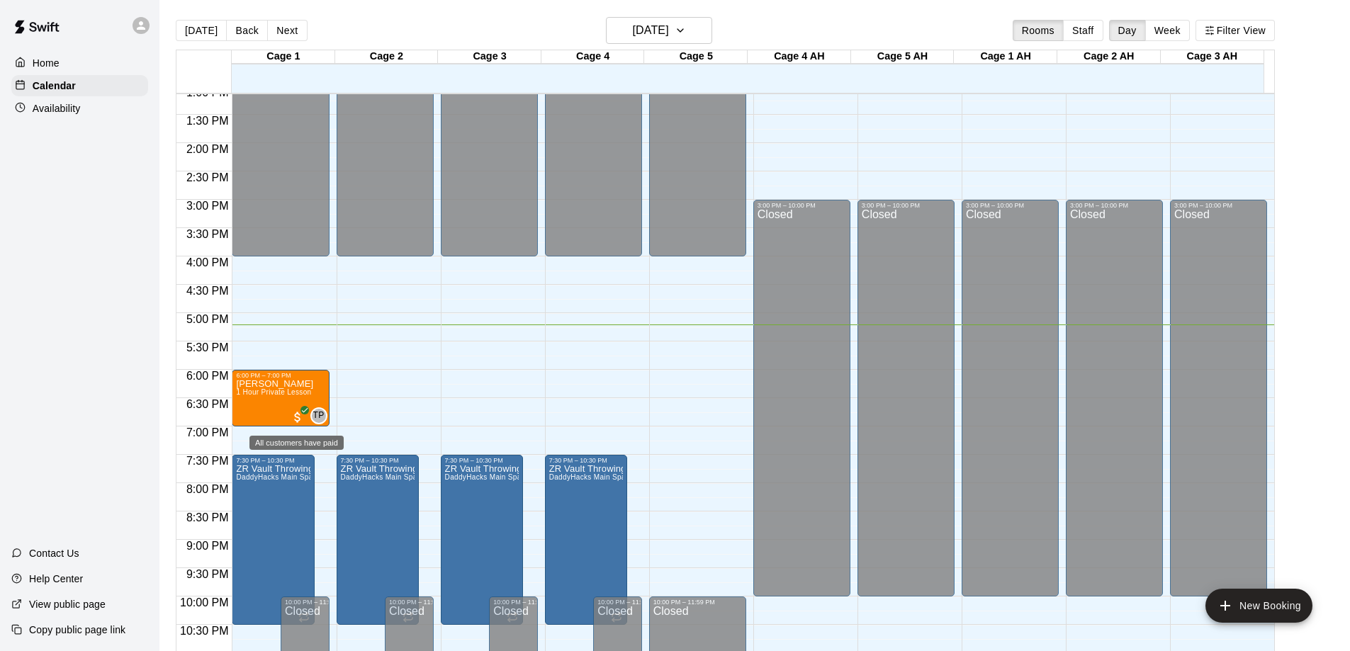
click at [302, 414] on icon "All customers have paid" at bounding box center [305, 410] width 9 height 9
drag, startPoint x: 302, startPoint y: 414, endPoint x: 267, endPoint y: 408, distance: 36.0
drag, startPoint x: 1093, startPoint y: 22, endPoint x: 1094, endPoint y: 29, distance: 7.1
click at [1094, 22] on button "Staff" at bounding box center [1083, 30] width 40 height 21
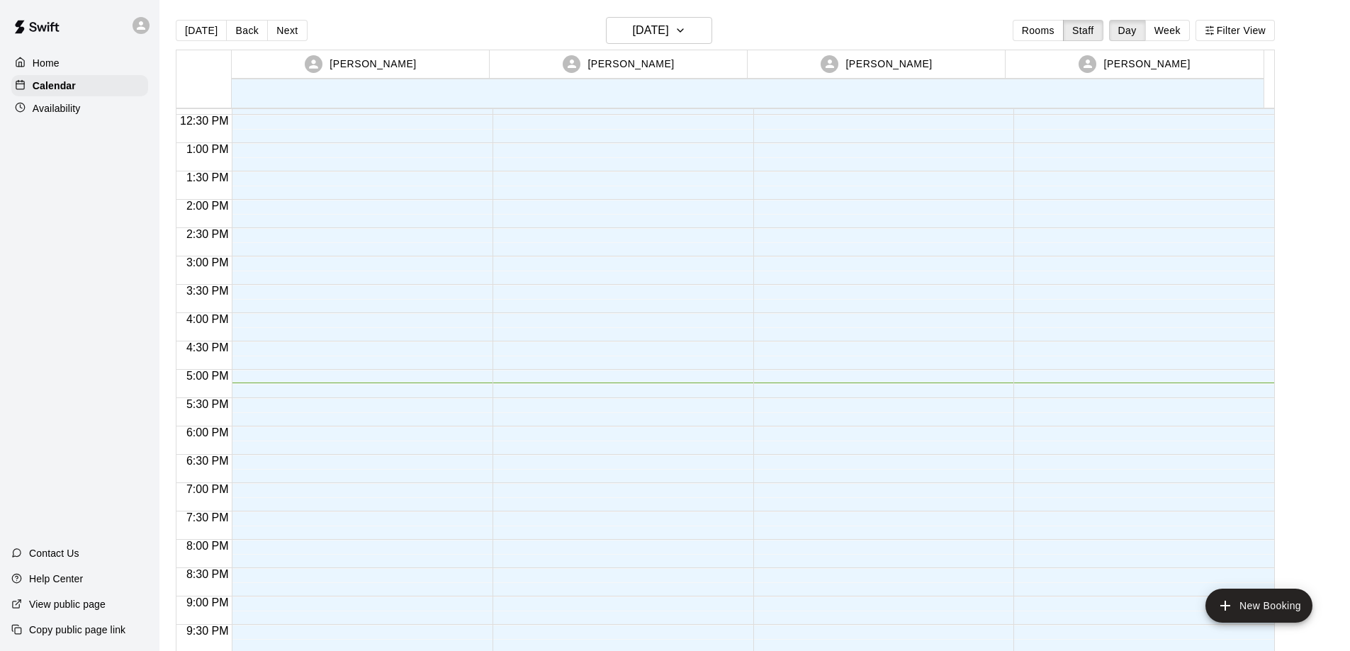
scroll to position [567, 0]
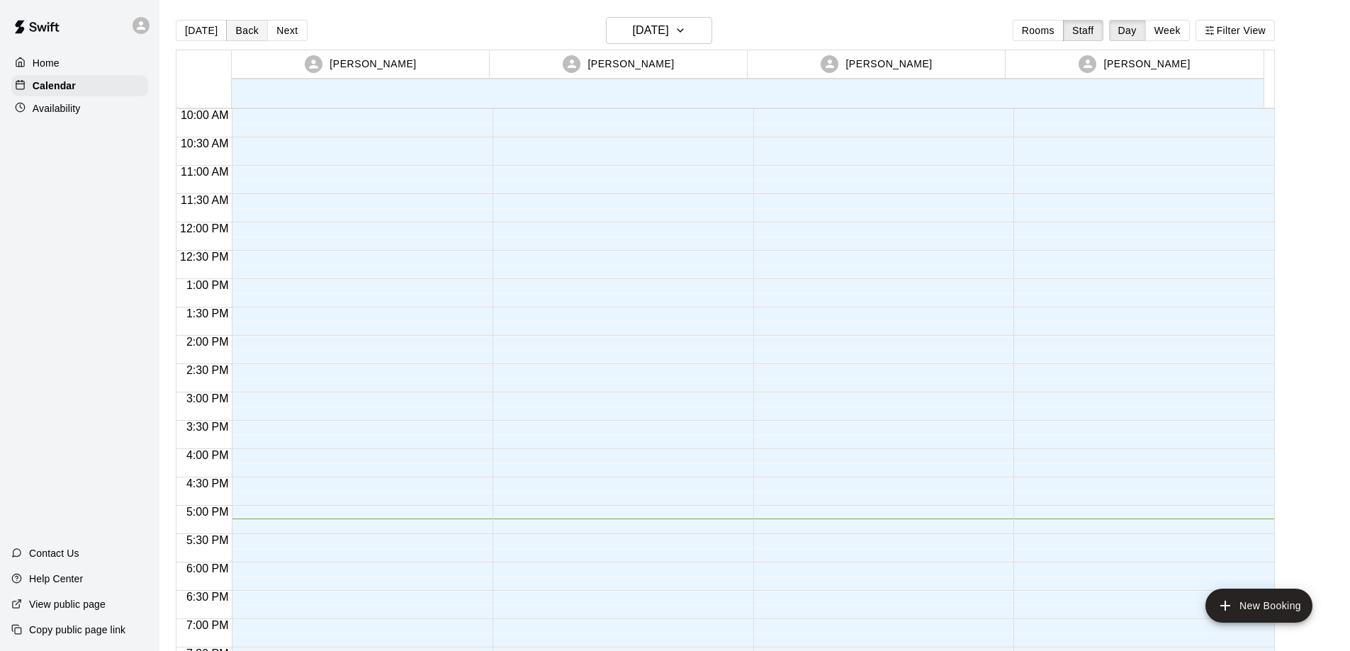
click at [243, 28] on button "Back" at bounding box center [247, 30] width 42 height 21
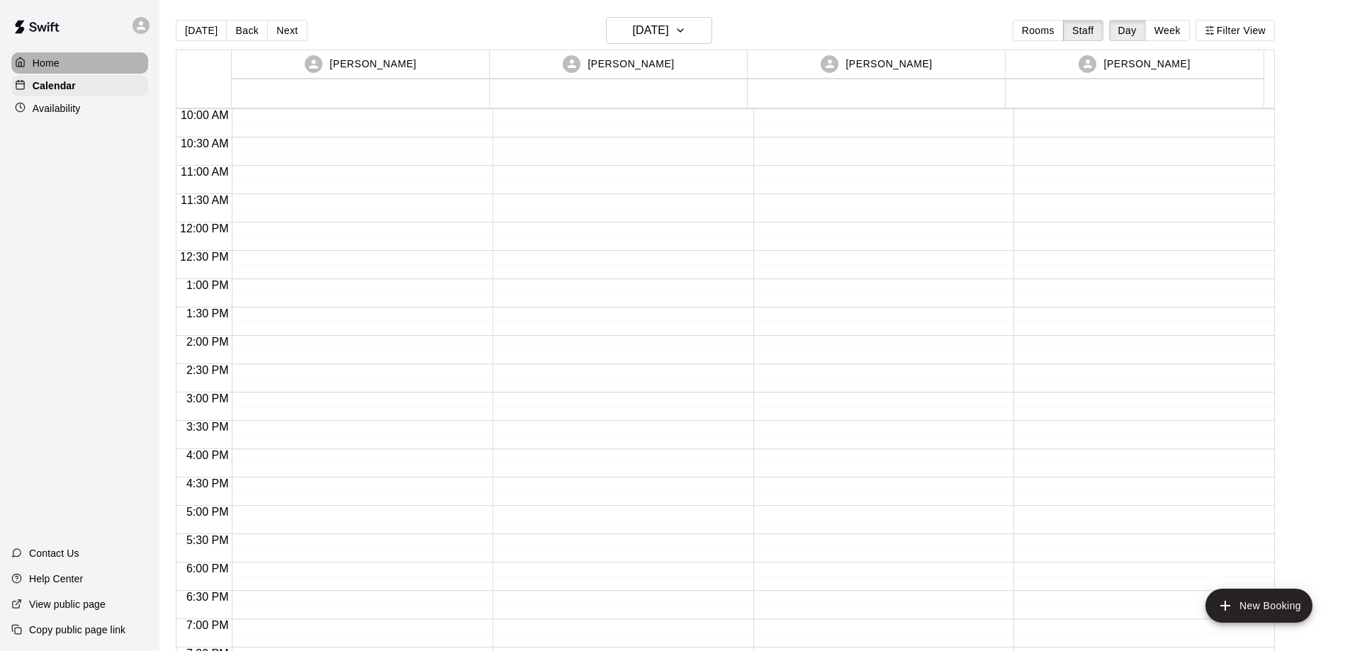
click at [63, 64] on div "Home" at bounding box center [79, 62] width 137 height 21
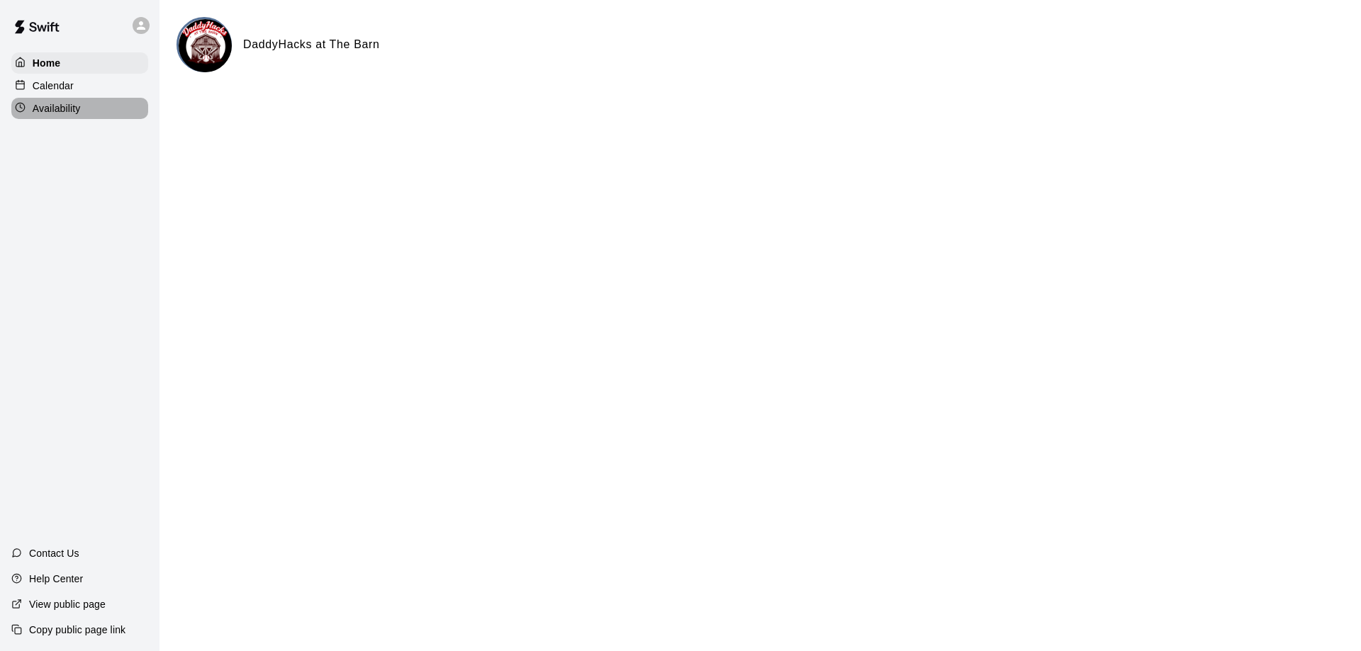
drag, startPoint x: 73, startPoint y: 110, endPoint x: 82, endPoint y: 113, distance: 9.2
click at [73, 109] on p "Availability" at bounding box center [57, 108] width 48 height 14
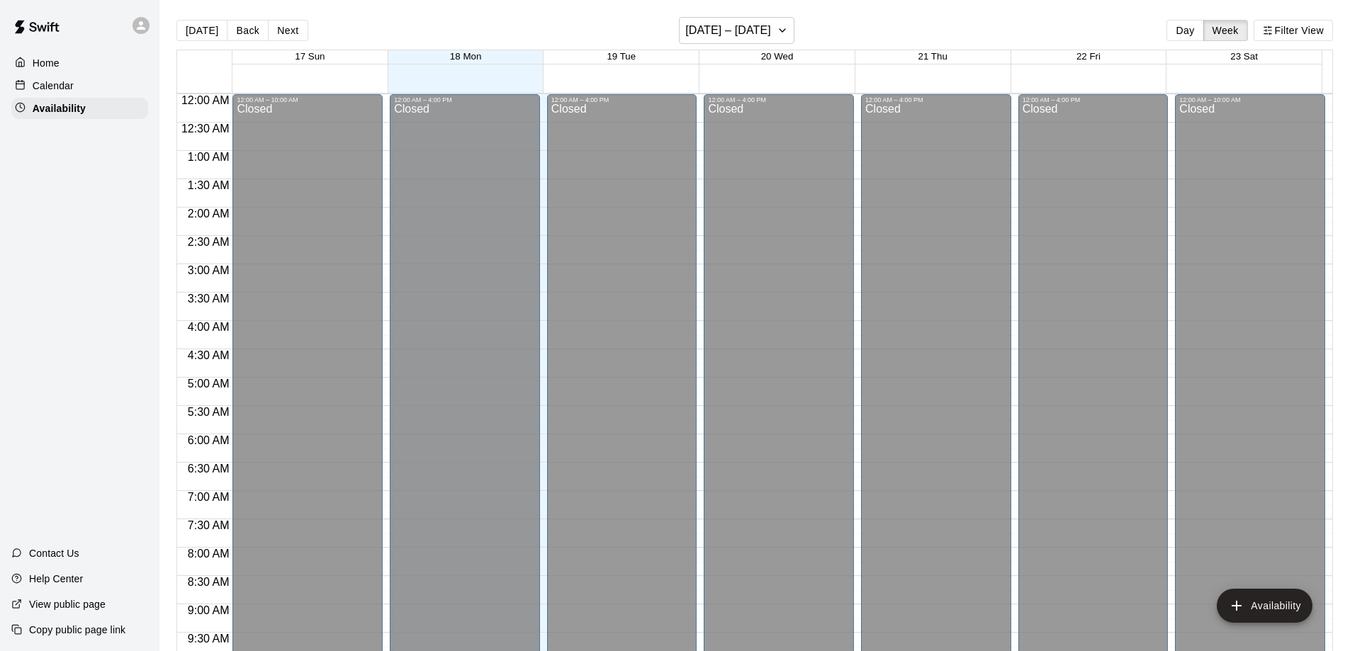
scroll to position [788, 0]
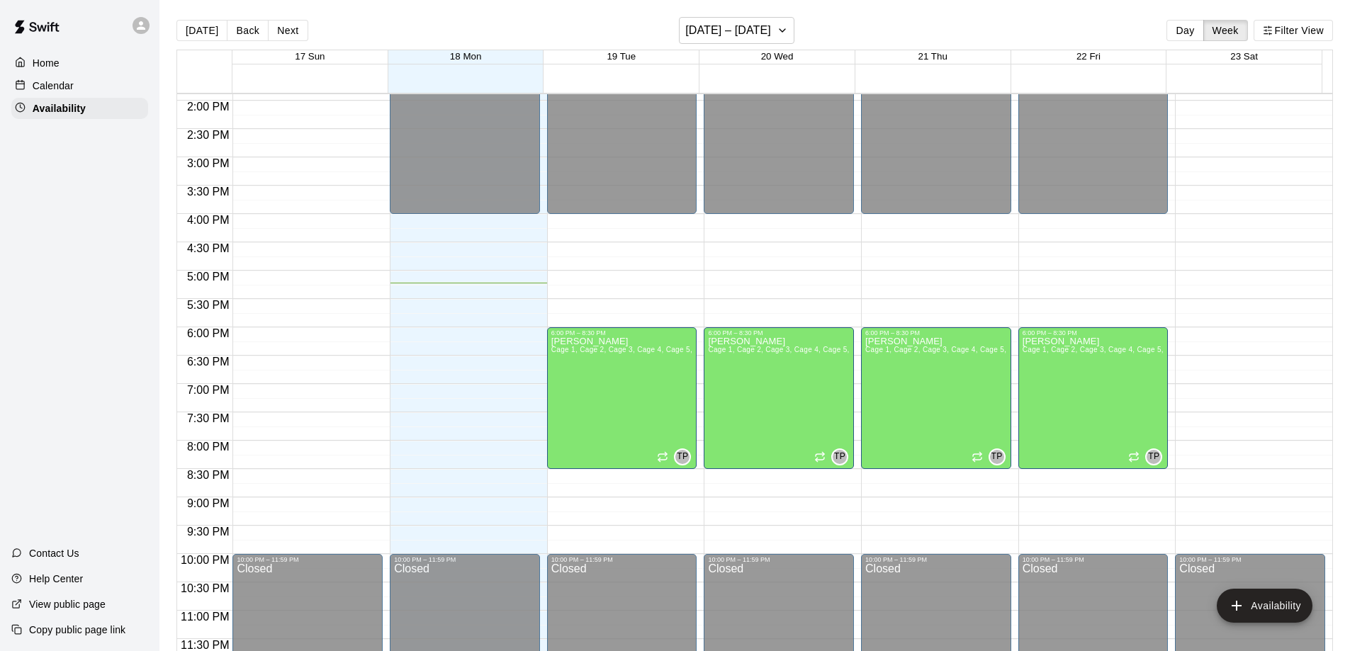
click at [56, 84] on p "Calendar" at bounding box center [53, 86] width 41 height 14
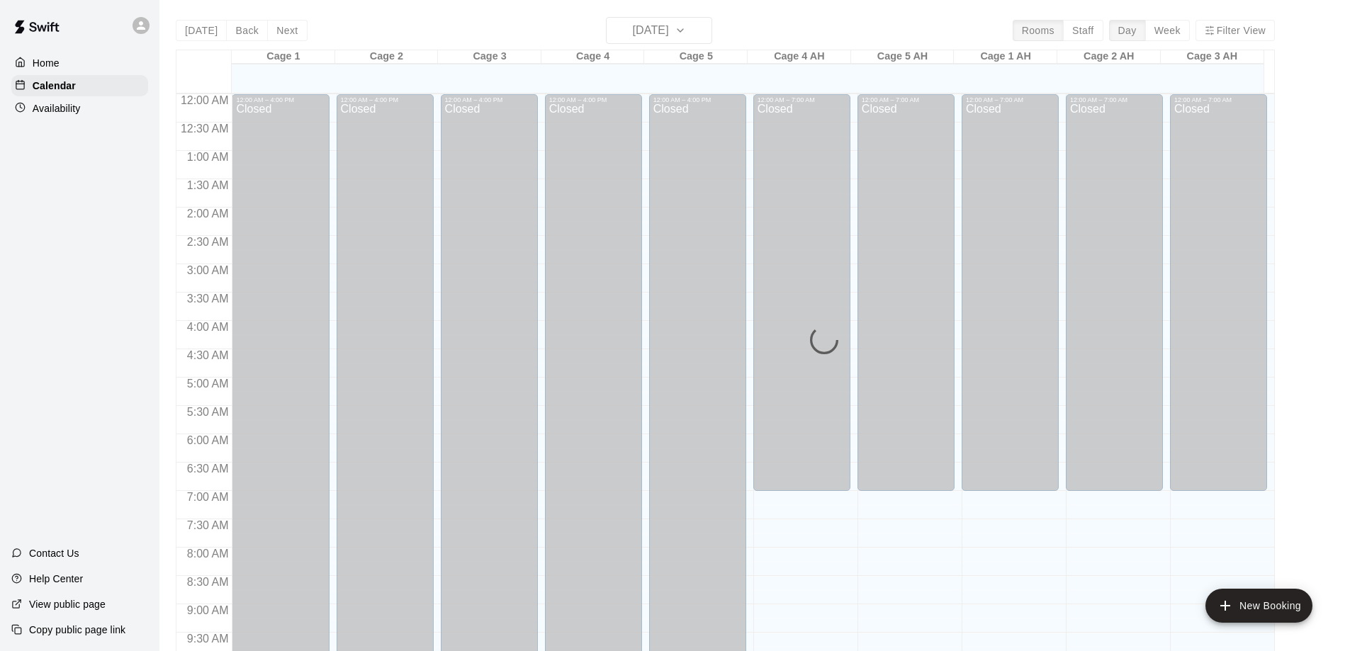
scroll to position [745, 0]
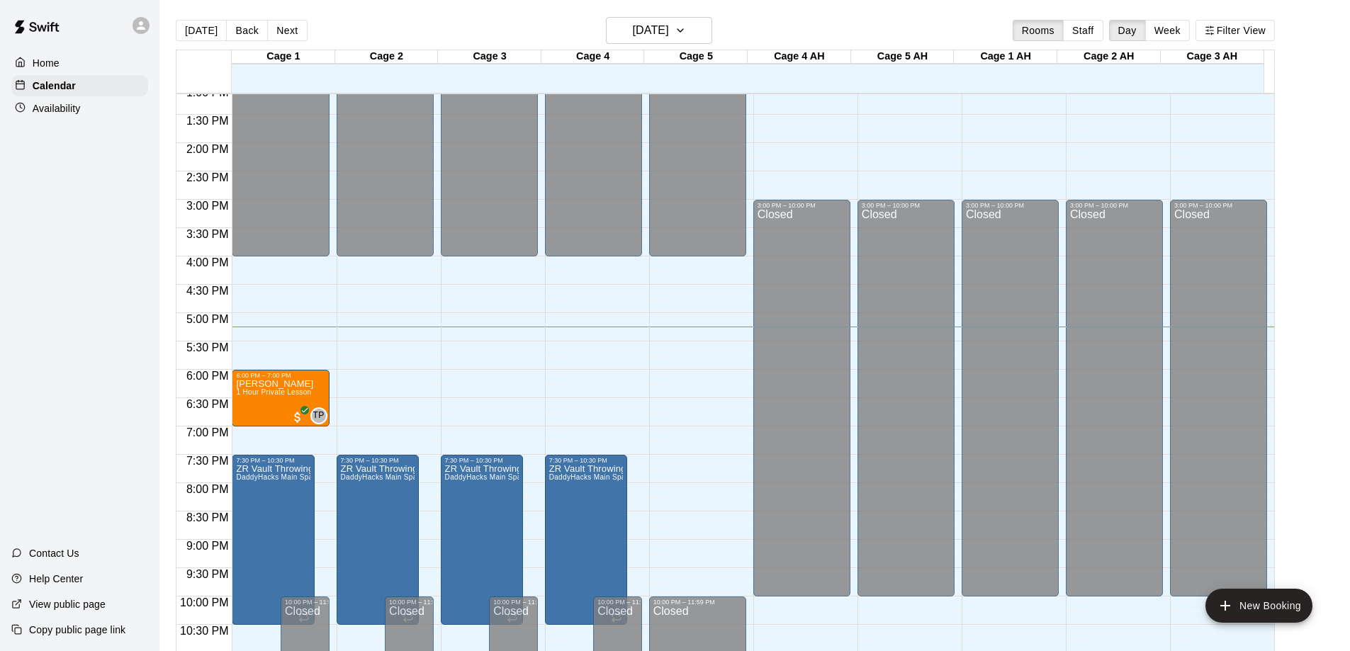
drag, startPoint x: 296, startPoint y: 395, endPoint x: 308, endPoint y: 396, distance: 12.8
click at [296, 395] on span "1 Hour Private Lesson" at bounding box center [273, 392] width 75 height 8
drag, startPoint x: 297, startPoint y: 395, endPoint x: 315, endPoint y: 397, distance: 17.8
click at [296, 392] on span "1 Hour Private Lesson" at bounding box center [273, 392] width 75 height 8
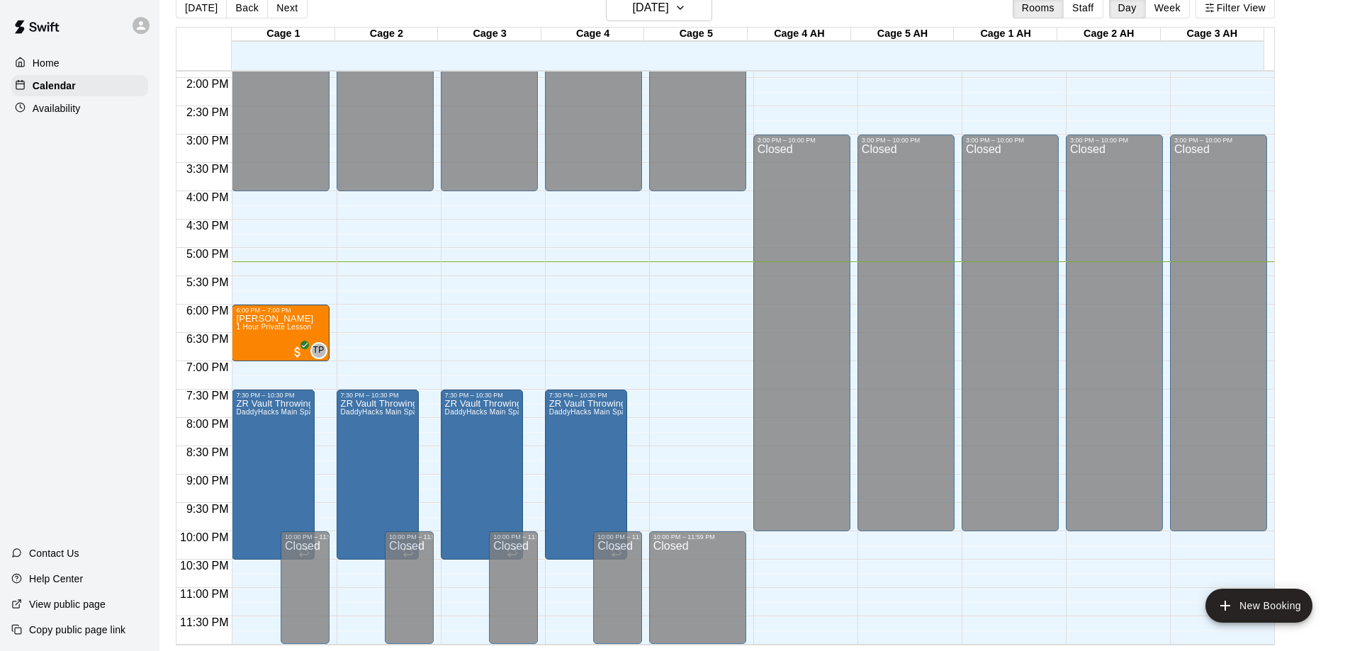
scroll to position [576, 0]
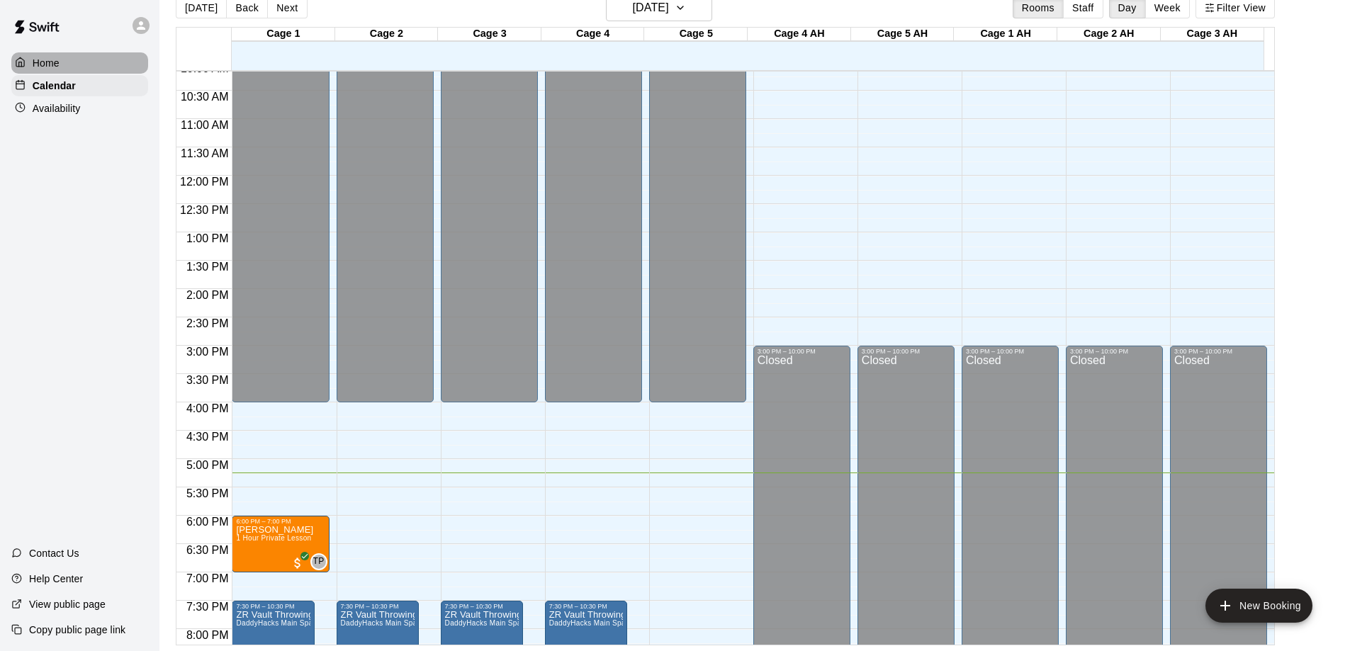
click at [51, 58] on p "Home" at bounding box center [46, 63] width 27 height 14
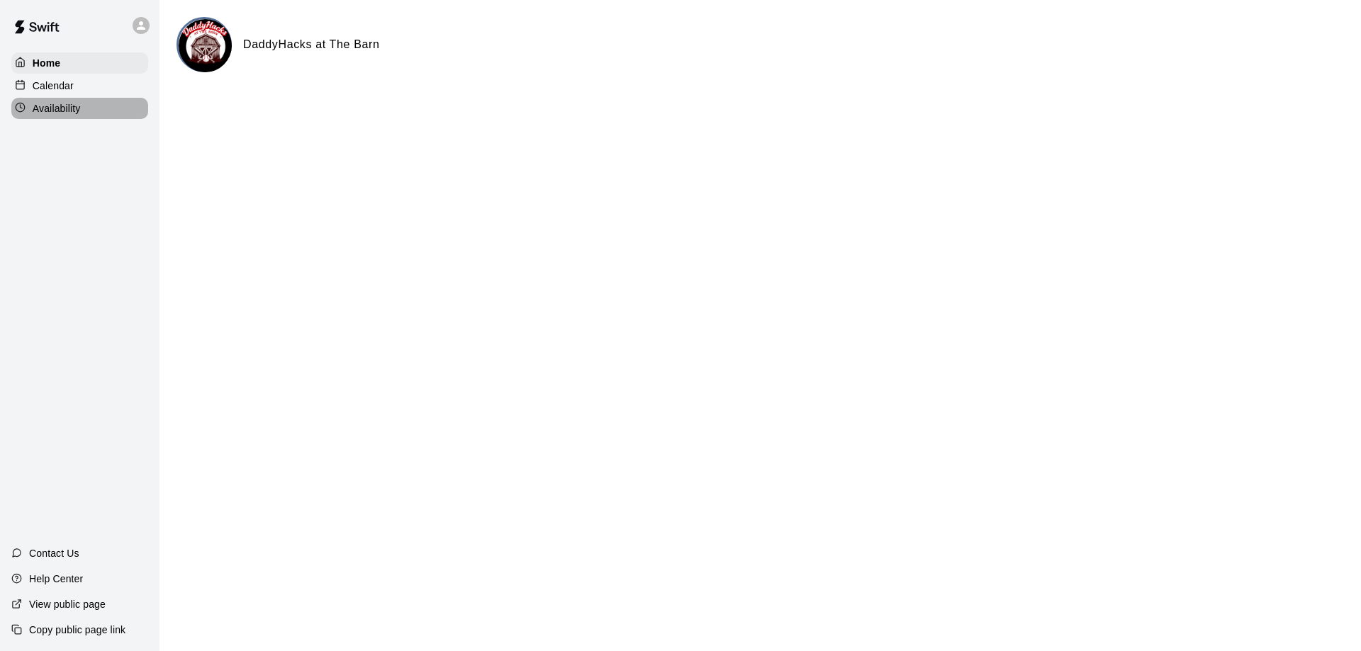
click at [68, 108] on p "Availability" at bounding box center [57, 108] width 48 height 14
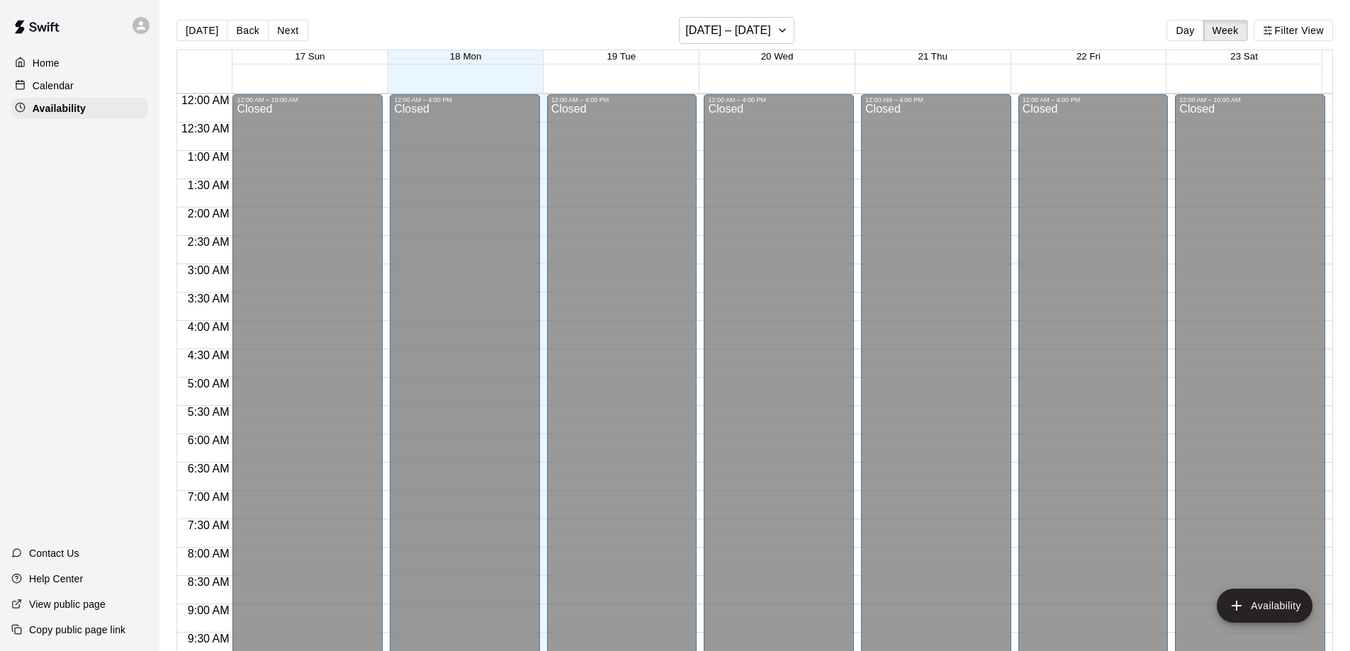
scroll to position [788, 0]
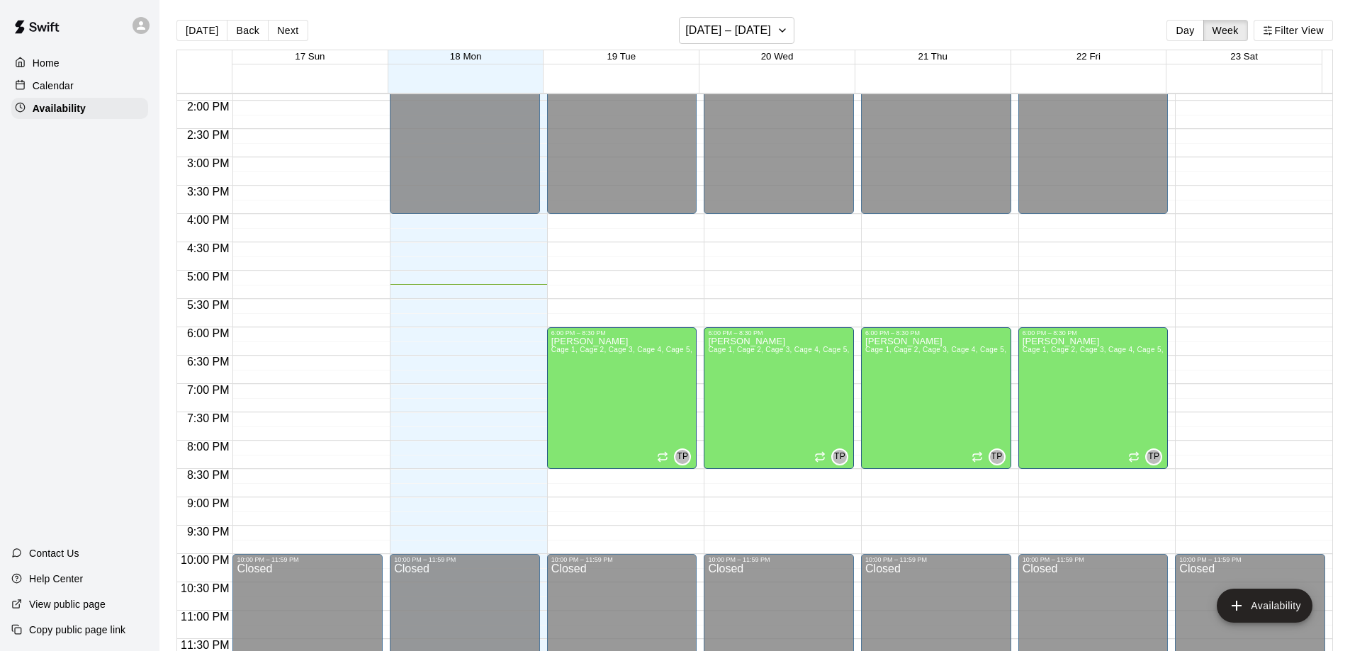
click at [1187, 30] on button "Day" at bounding box center [1185, 30] width 37 height 21
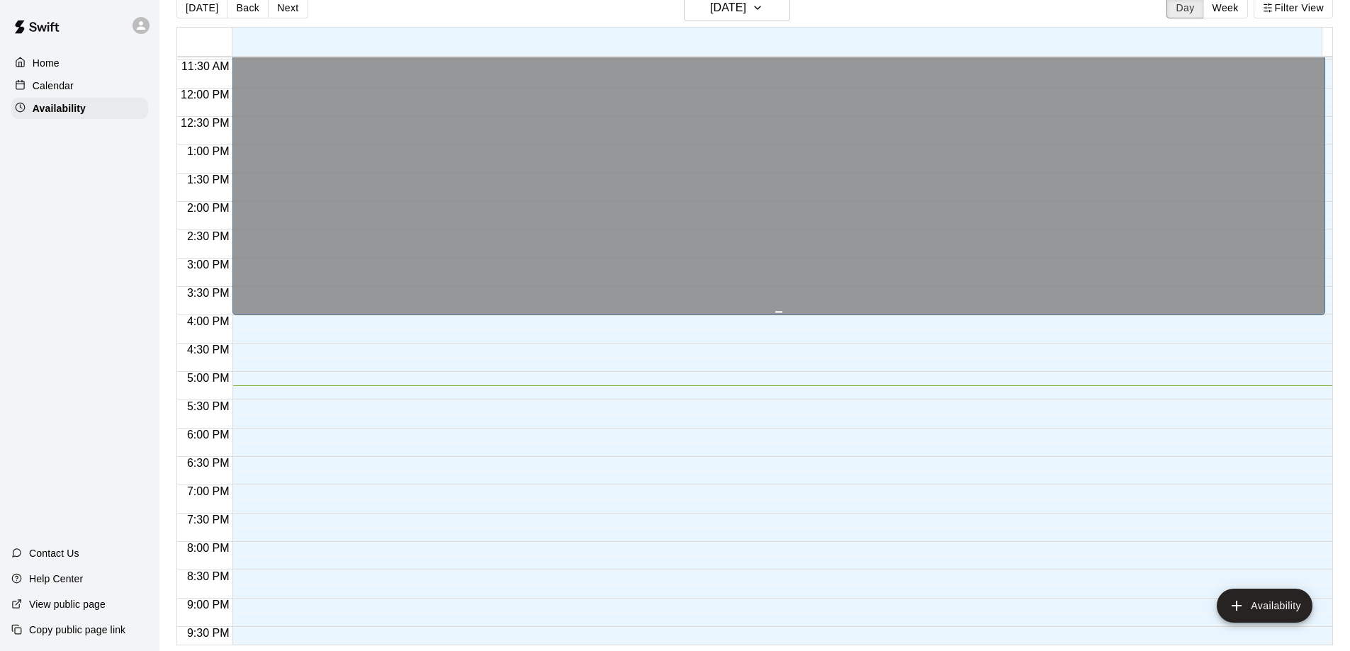
scroll to position [632, 0]
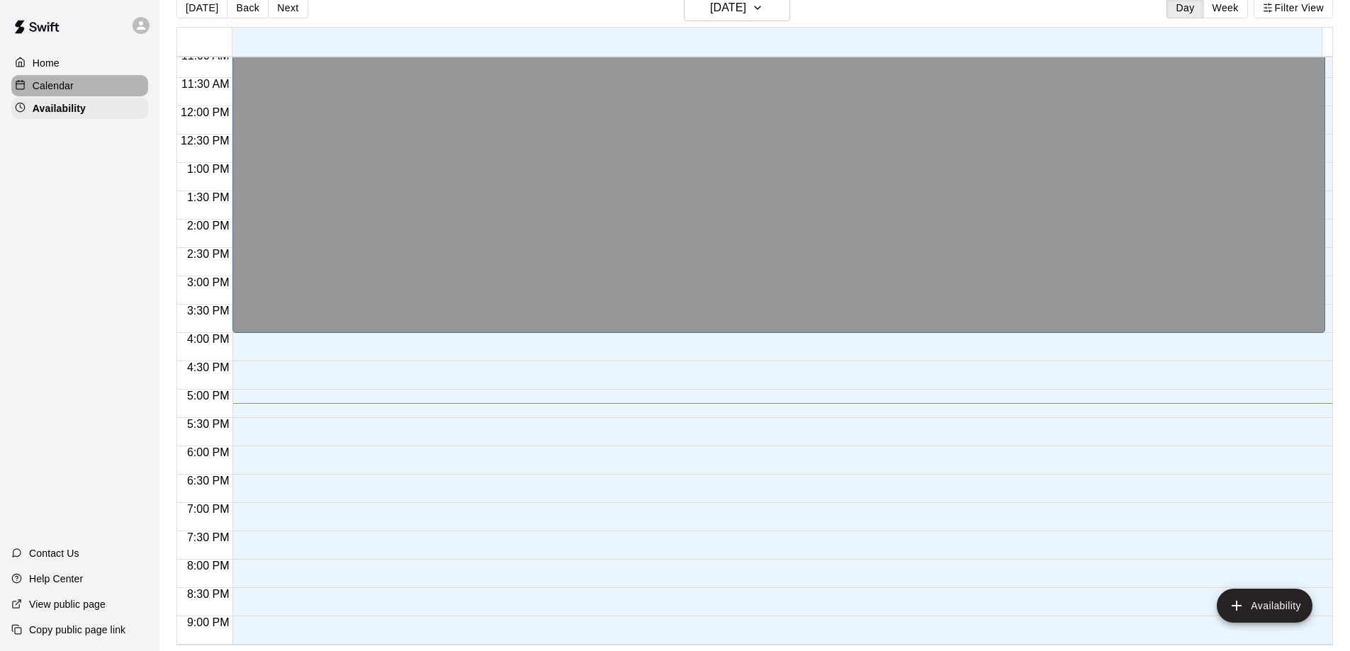
click at [65, 91] on p "Calendar" at bounding box center [53, 86] width 41 height 14
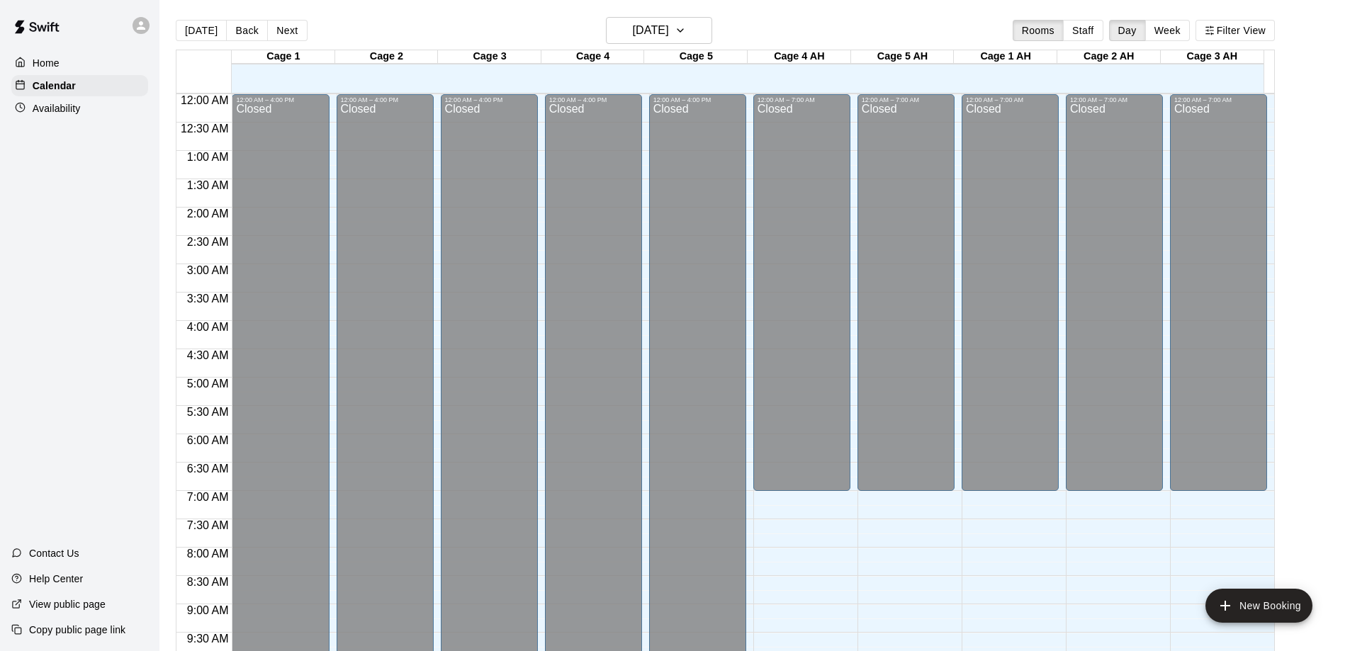
scroll to position [745, 0]
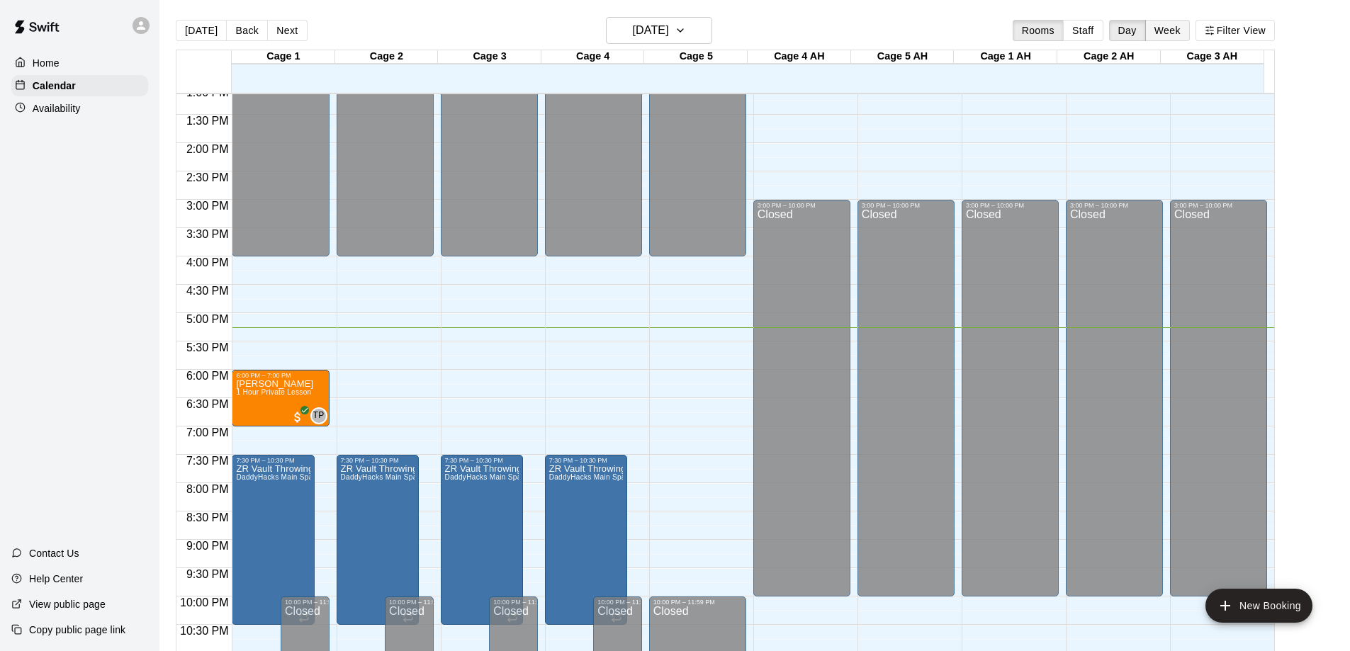
click at [1176, 32] on button "Week" at bounding box center [1168, 30] width 45 height 21
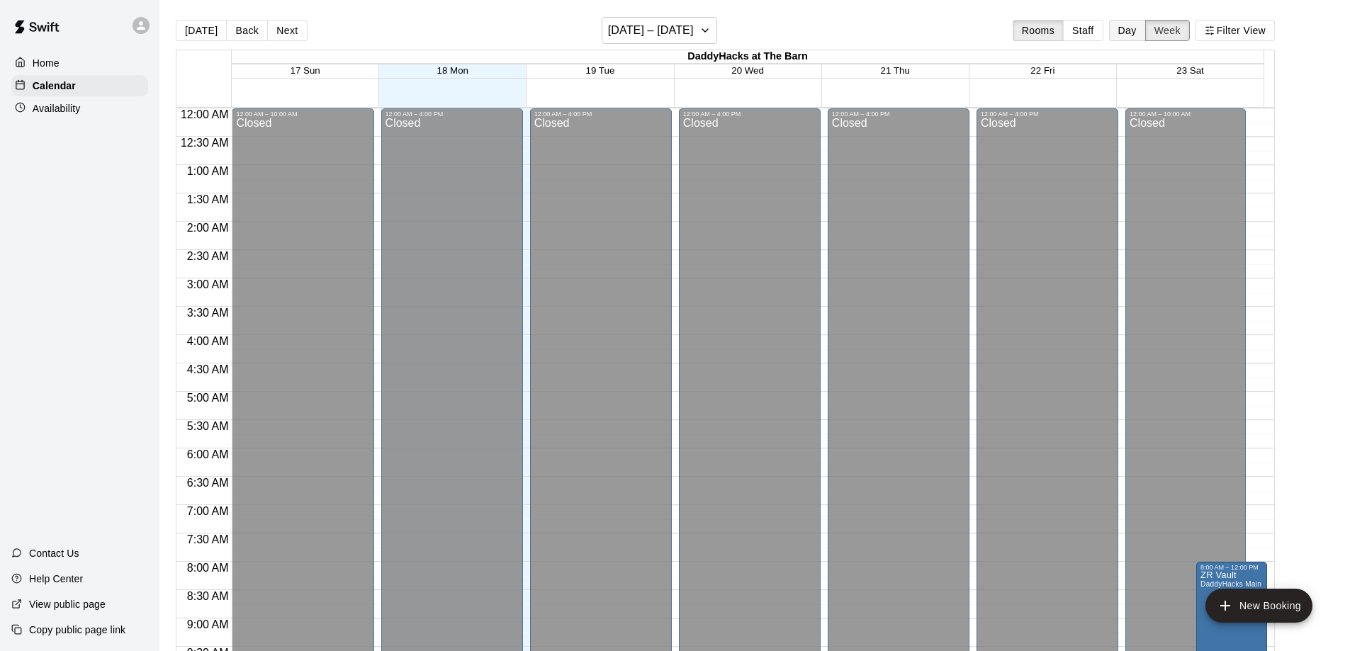
scroll to position [804, 0]
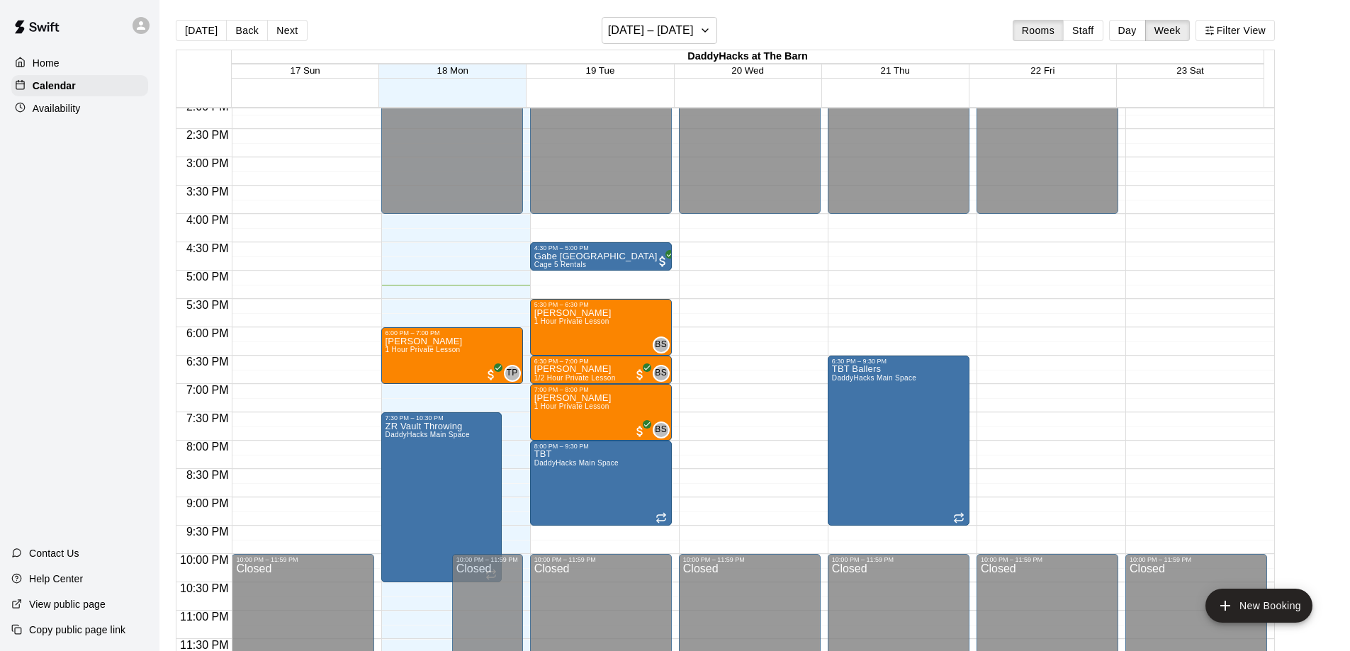
drag, startPoint x: 440, startPoint y: 340, endPoint x: 461, endPoint y: 415, distance: 77.2
click at [419, 342] on p "[PERSON_NAME]" at bounding box center [424, 342] width 77 height 0
click at [80, 596] on div "View public page" at bounding box center [58, 605] width 117 height 26
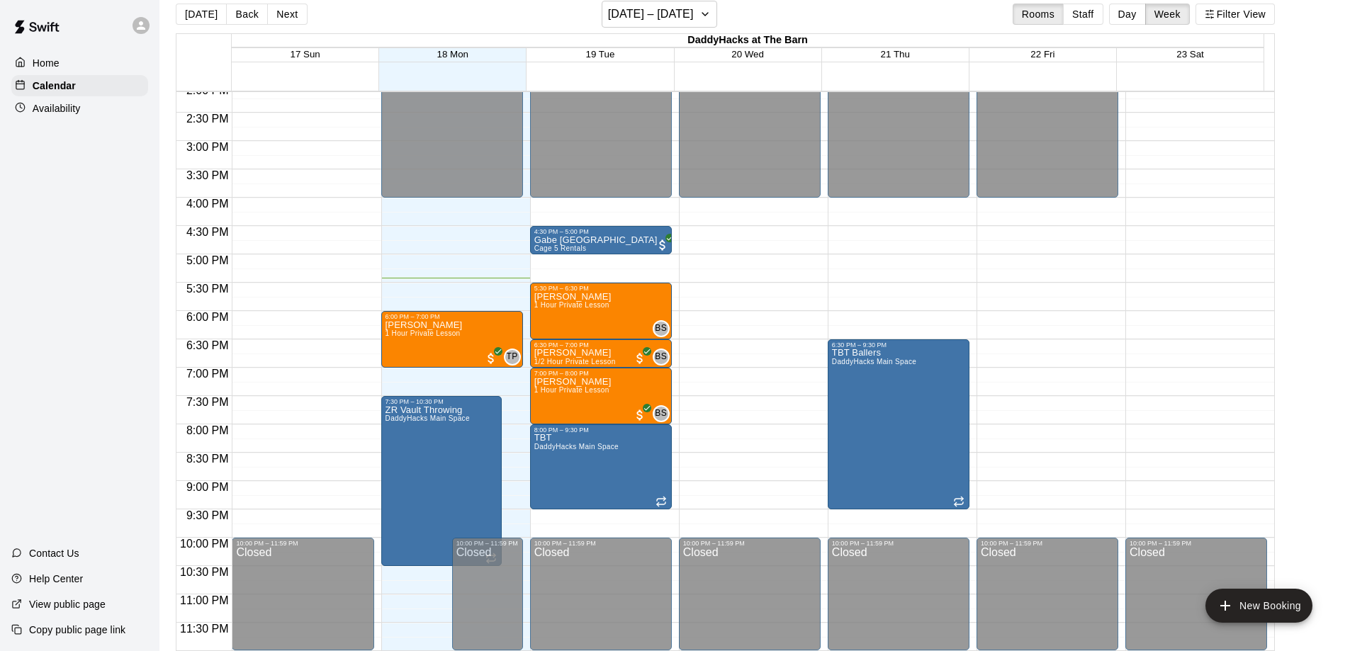
scroll to position [23, 0]
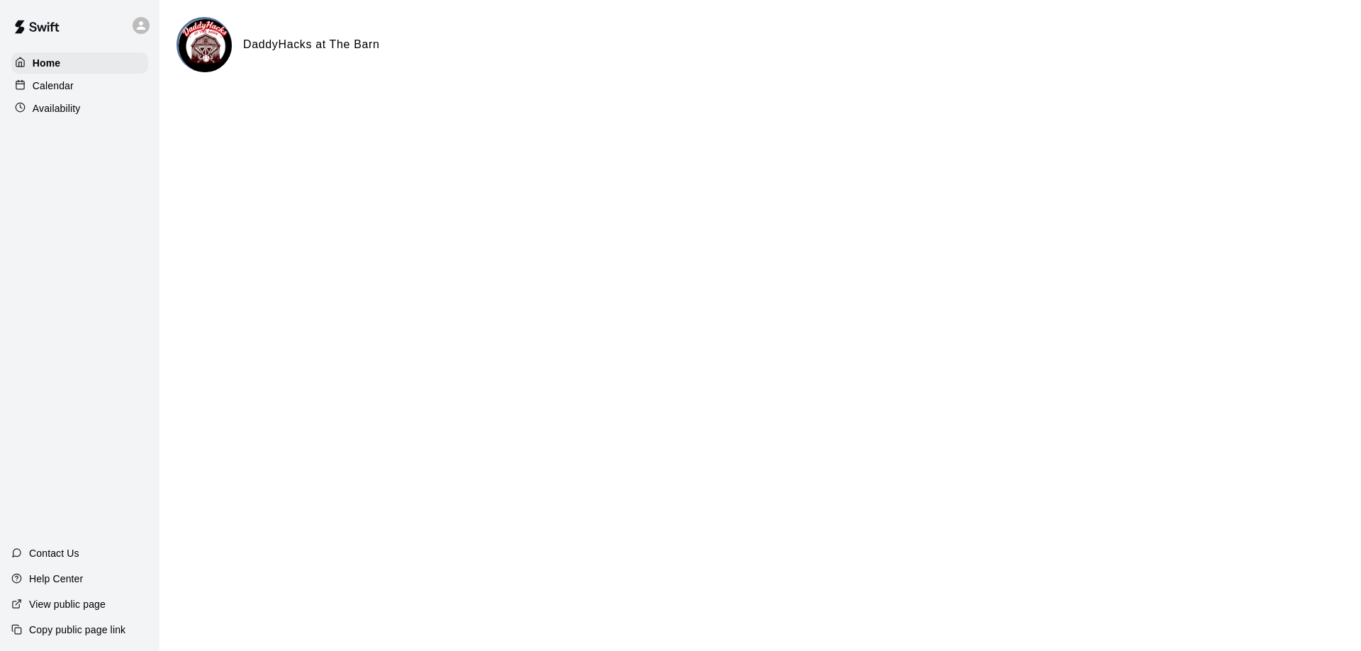
click at [65, 82] on p "Calendar" at bounding box center [53, 86] width 41 height 14
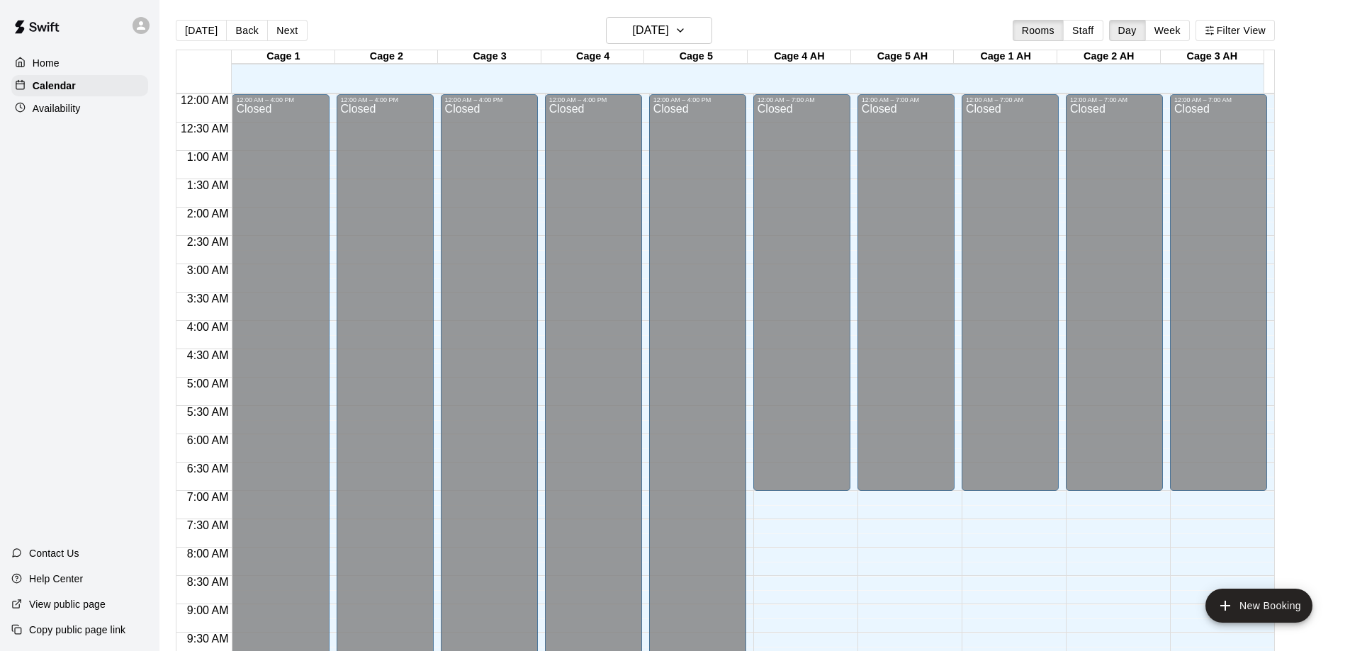
scroll to position [745, 0]
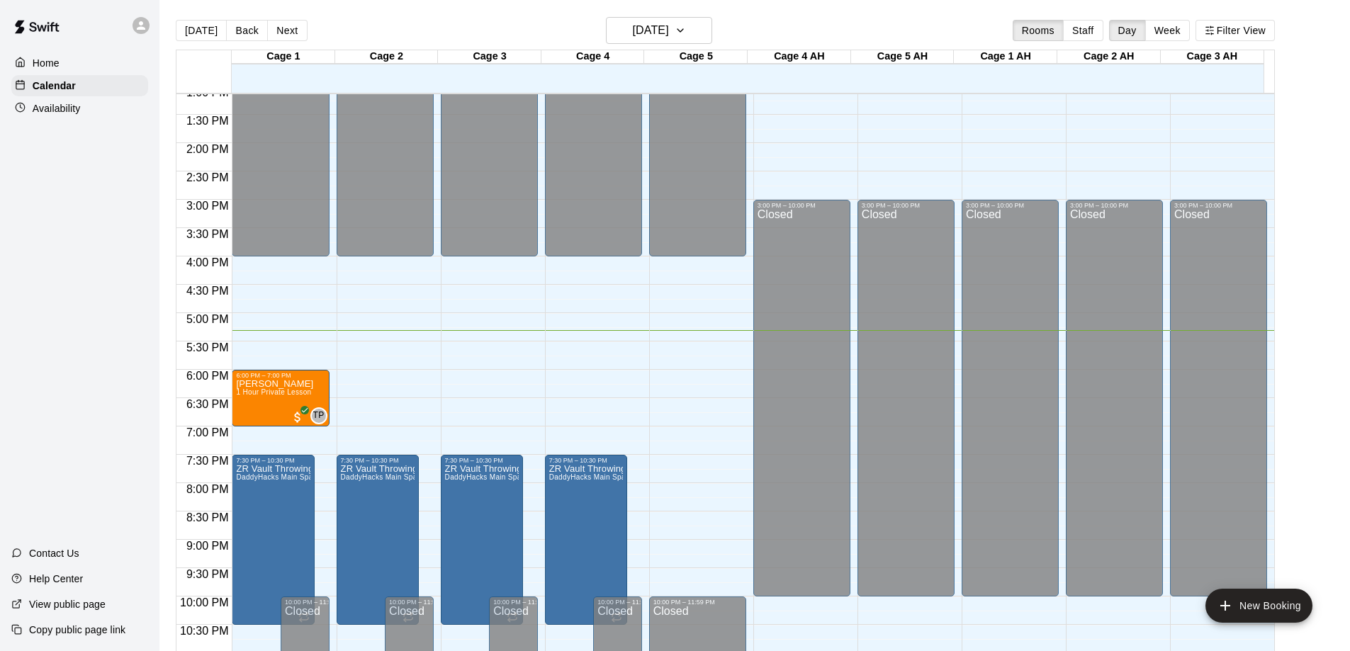
click at [269, 384] on p "[PERSON_NAME]" at bounding box center [274, 384] width 77 height 0
click at [258, 381] on div "6:00 PM – 7:00 PM [PERSON_NAME] 1 Hour Private Lesson TP 0" at bounding box center [280, 398] width 97 height 57
click at [279, 393] on span "1 Hour Private Lesson" at bounding box center [273, 392] width 75 height 8
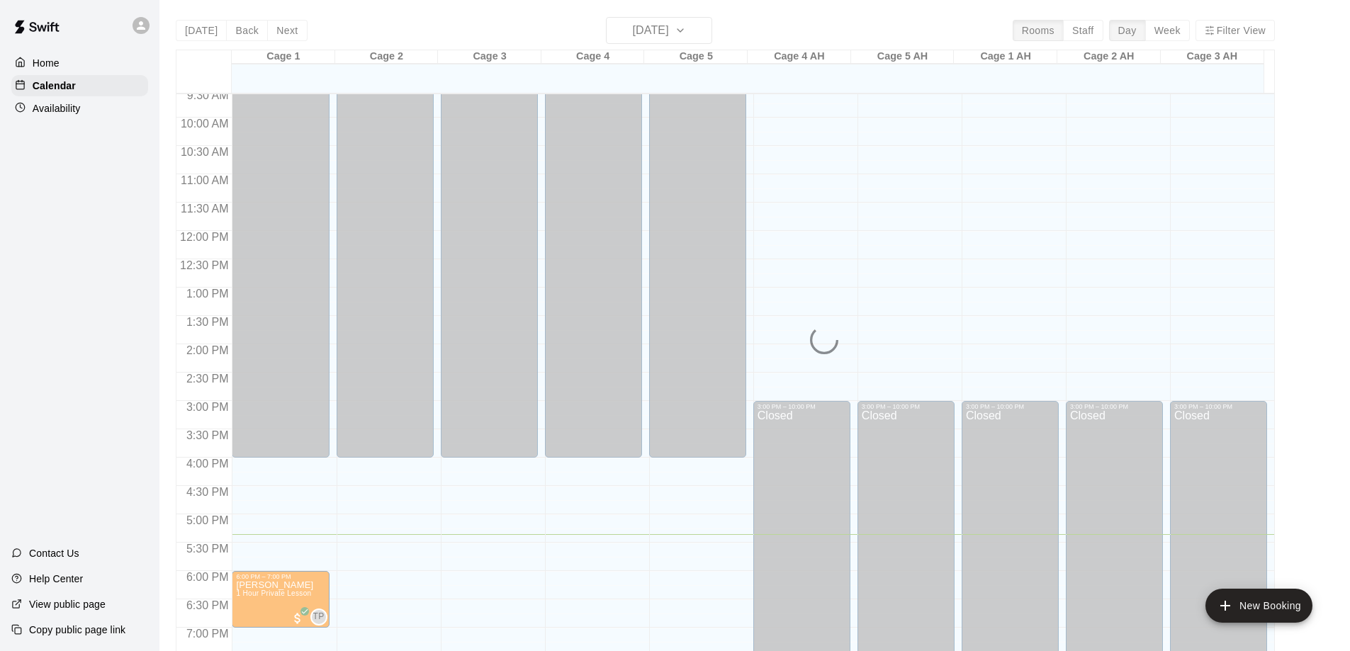
scroll to position [532, 0]
